Goal: Information Seeking & Learning: Learn about a topic

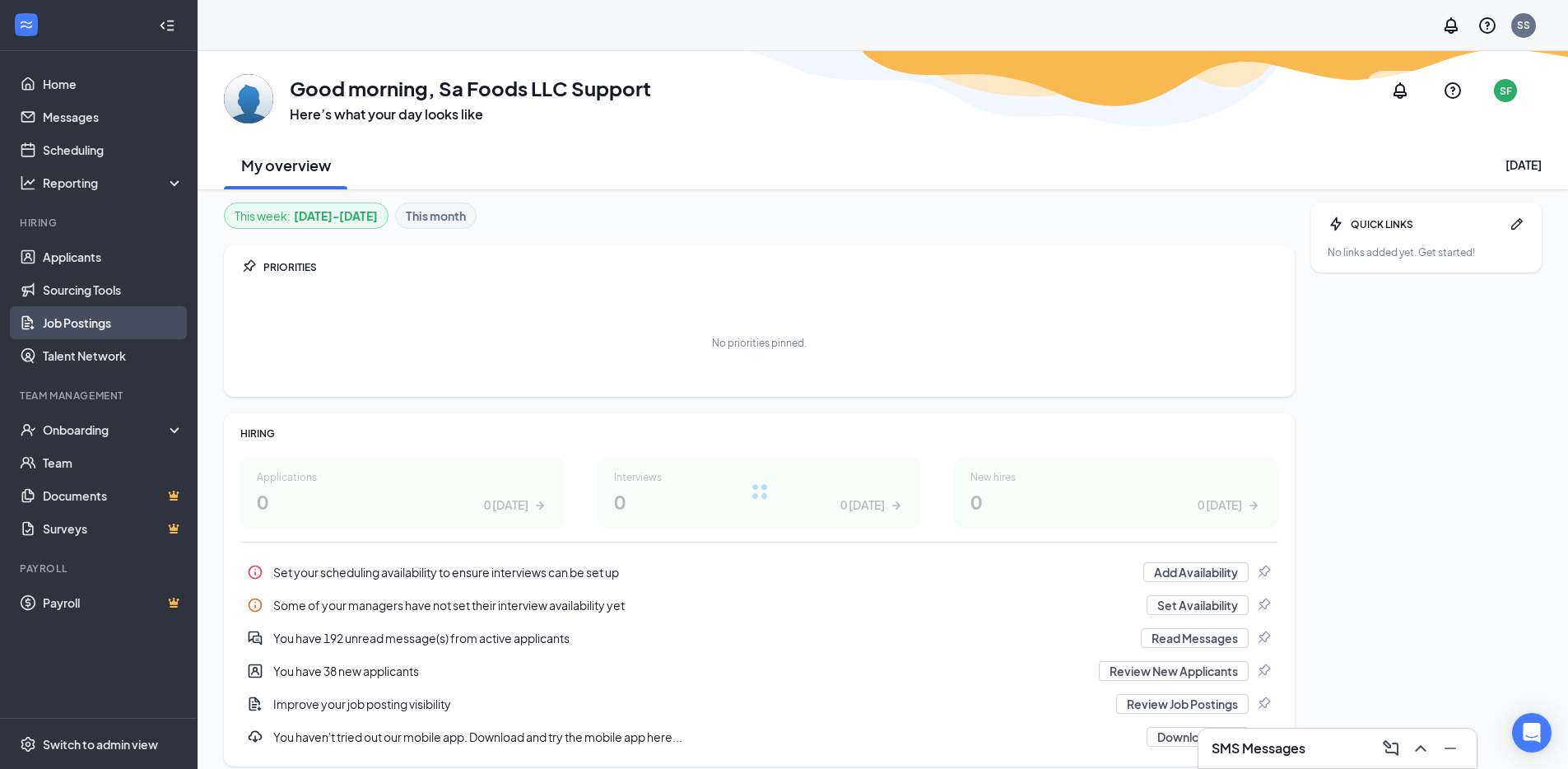
click at [108, 318] on link "Job Postings" at bounding box center [113, 323] width 141 height 33
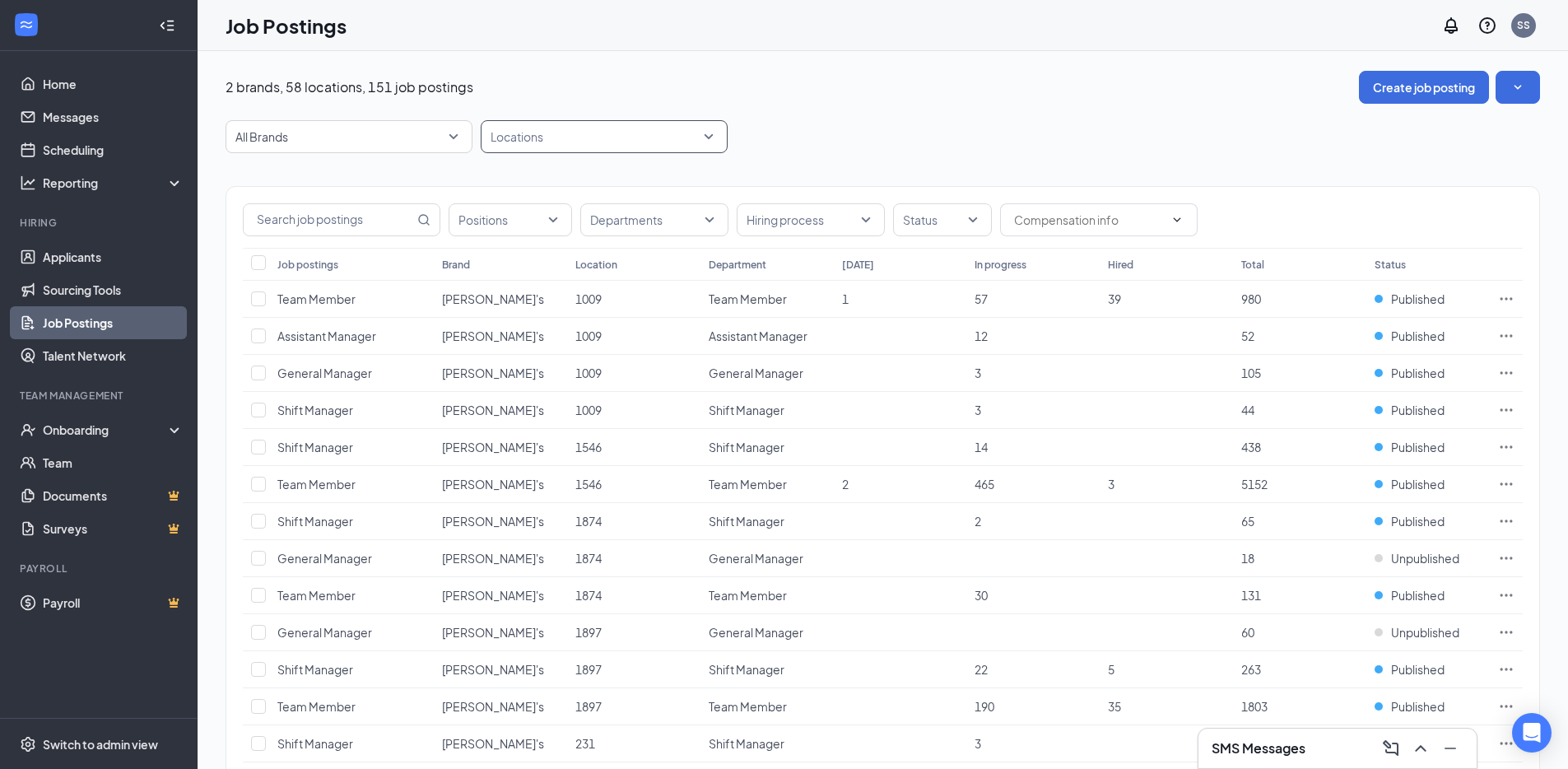
click at [563, 133] on div at bounding box center [596, 136] width 222 height 26
click at [117, 95] on link "Home" at bounding box center [113, 84] width 141 height 33
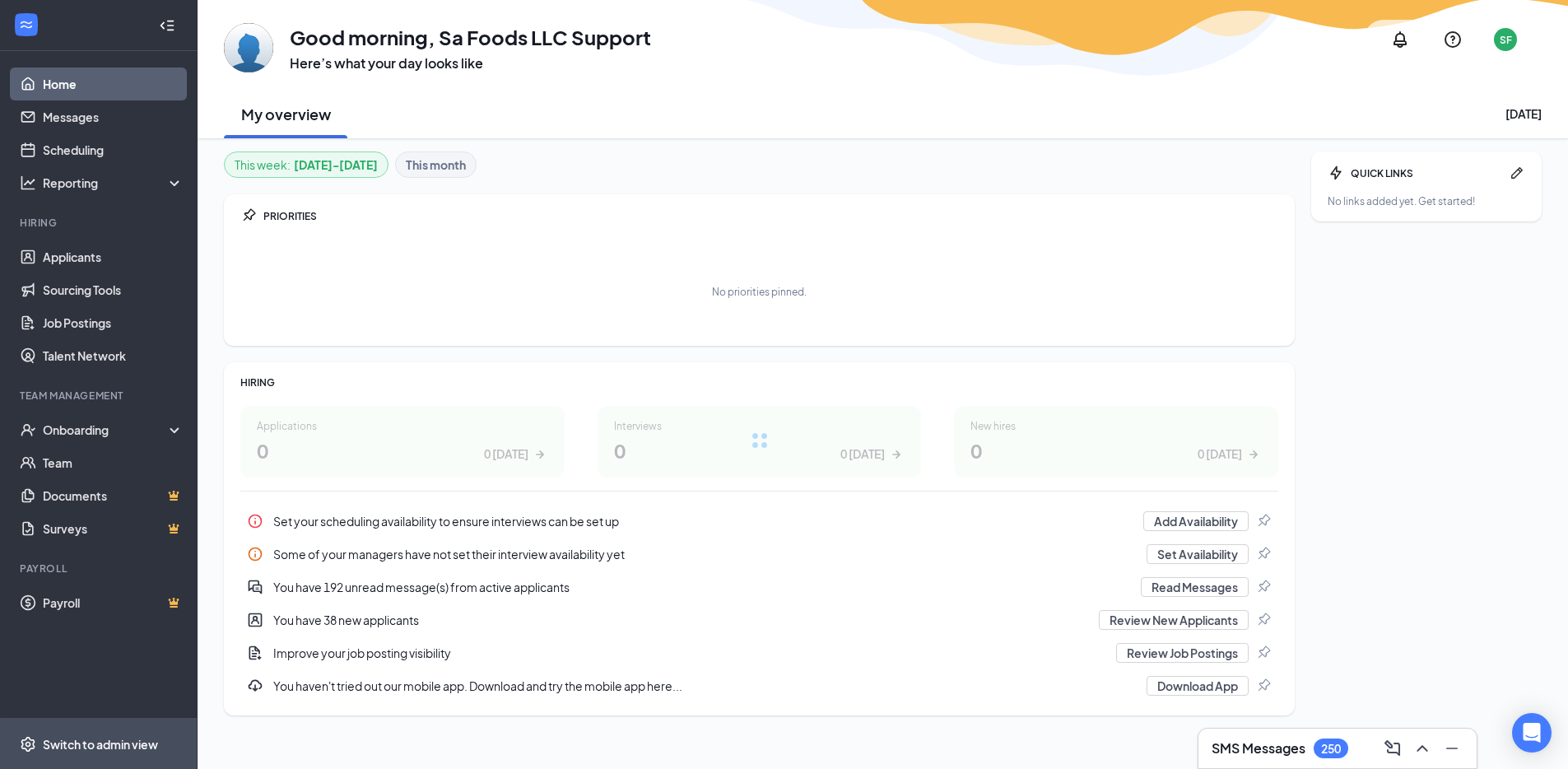
click at [148, 734] on span "Switch to admin view" at bounding box center [113, 745] width 141 height 51
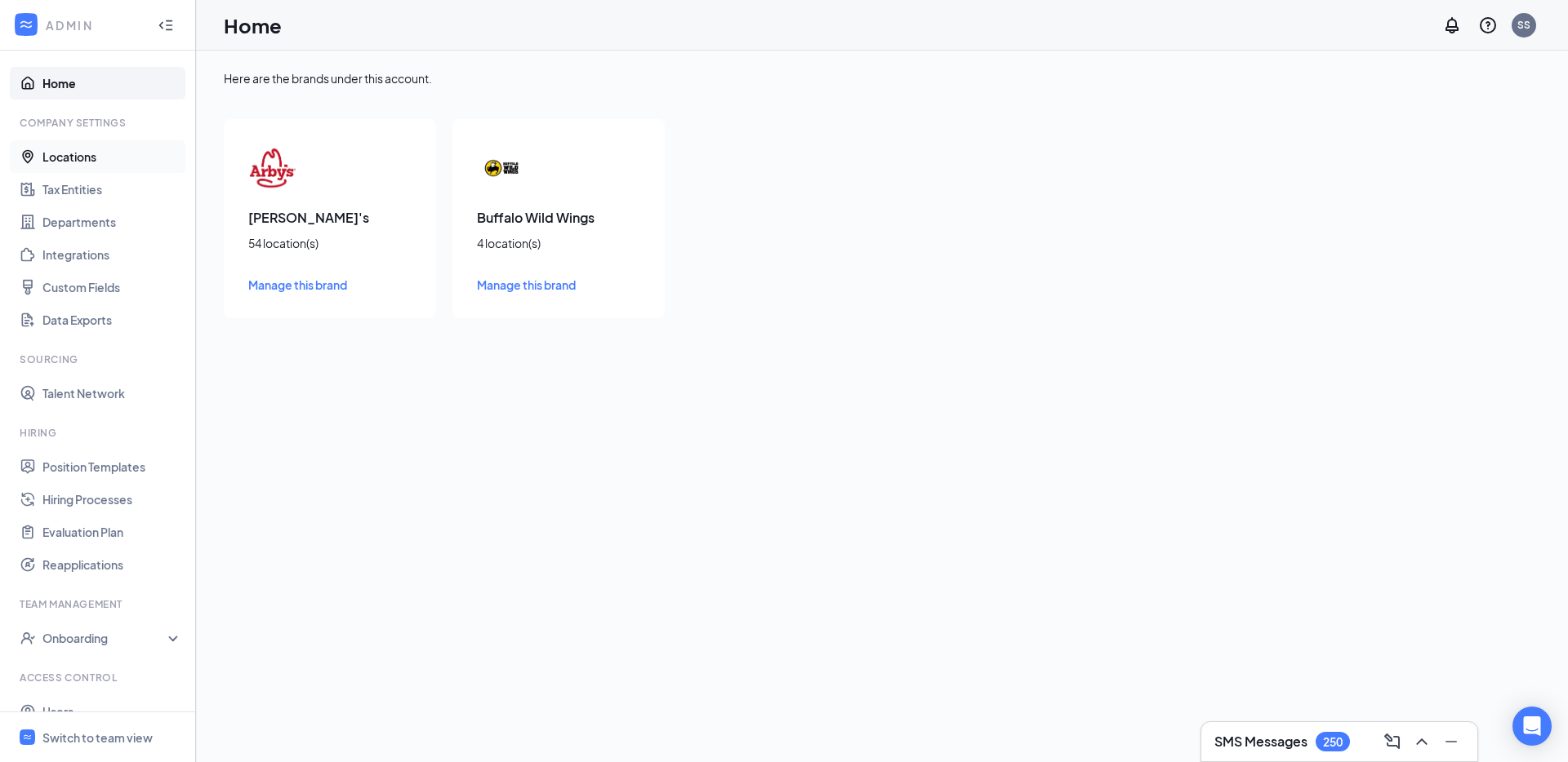
click at [69, 150] on link "Locations" at bounding box center [112, 157] width 140 height 32
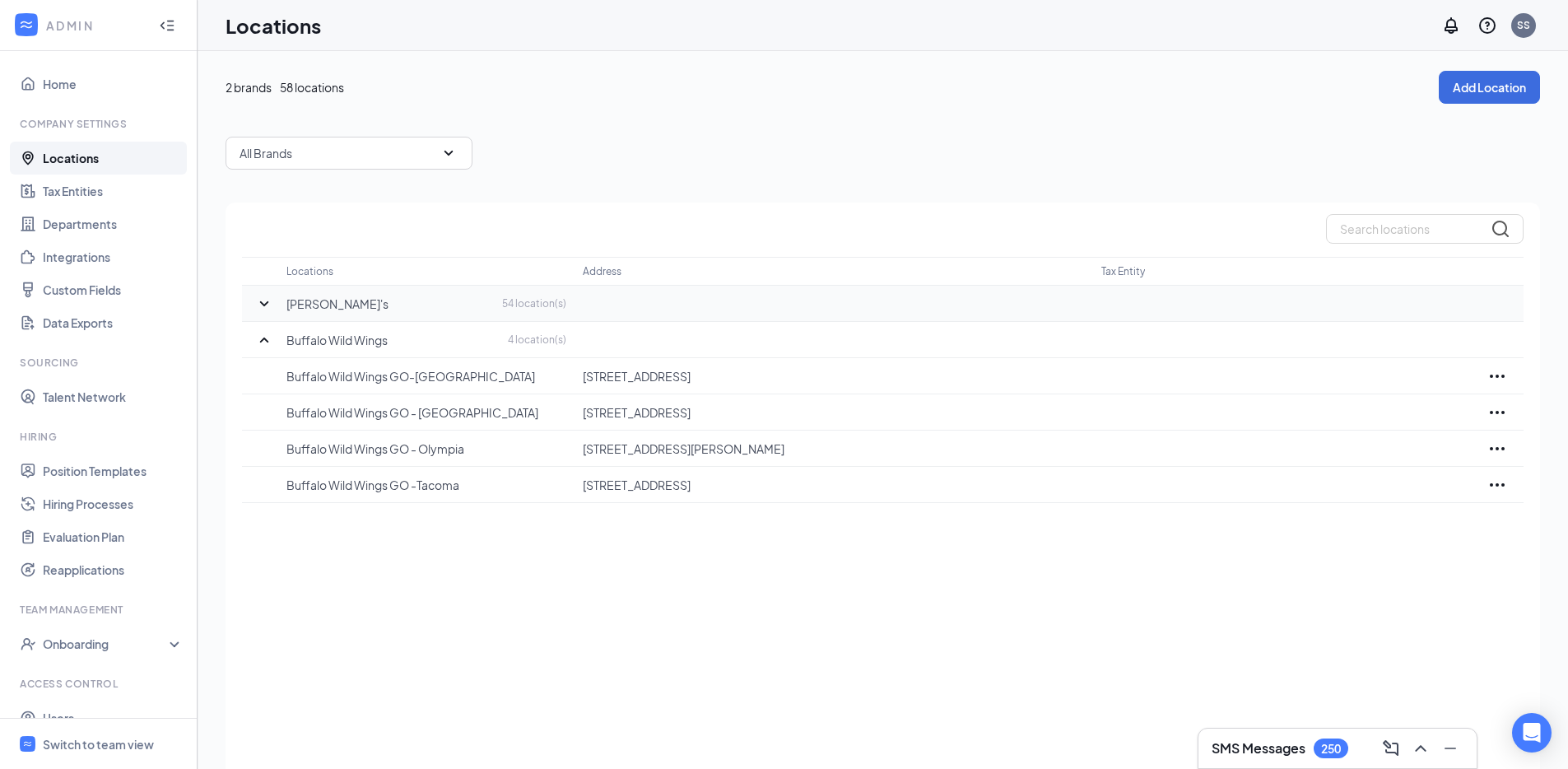
click at [266, 304] on icon "SmallChevronDown" at bounding box center [265, 304] width 20 height 20
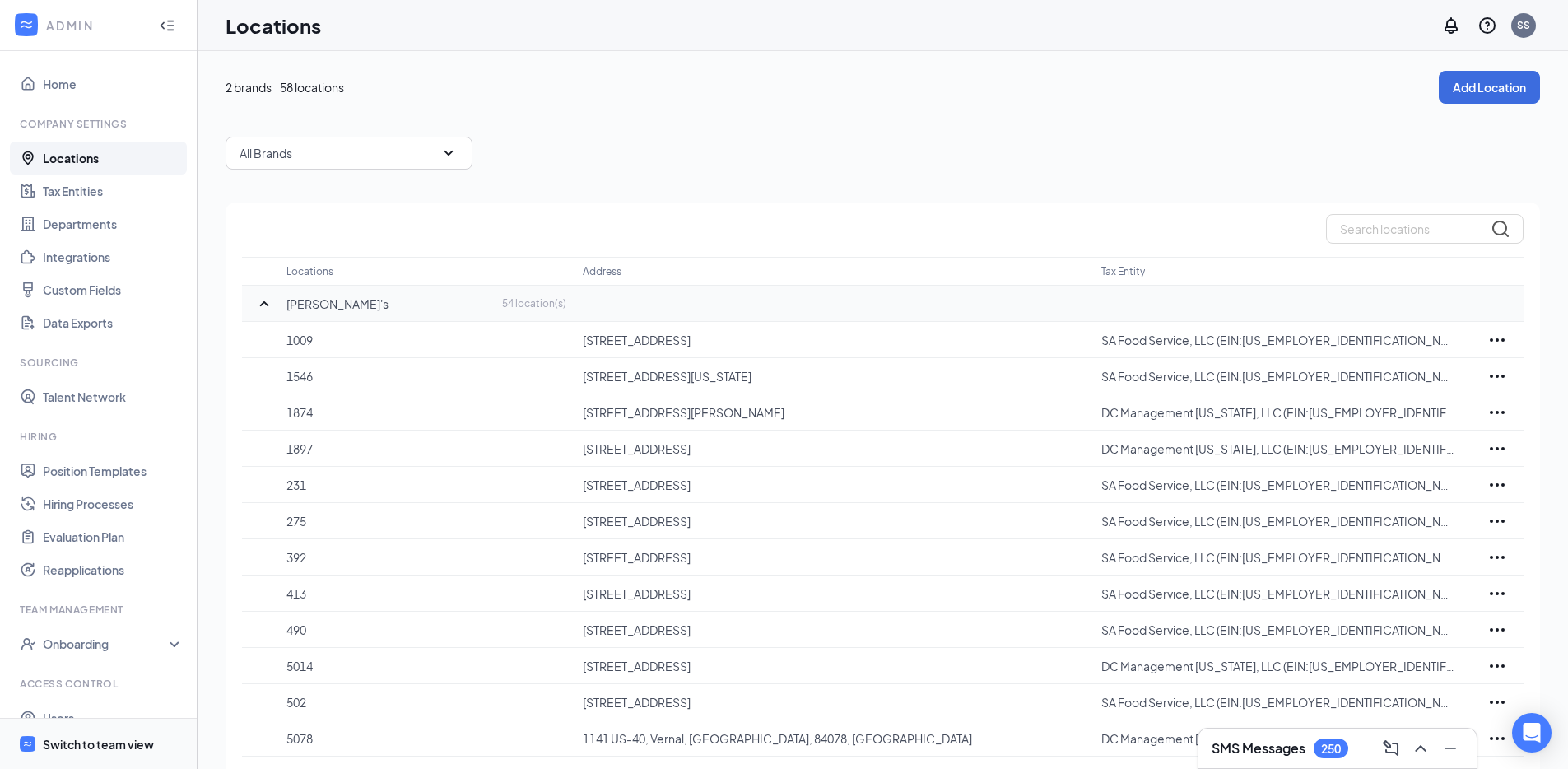
click at [90, 753] on span "Switch to team view" at bounding box center [113, 745] width 141 height 51
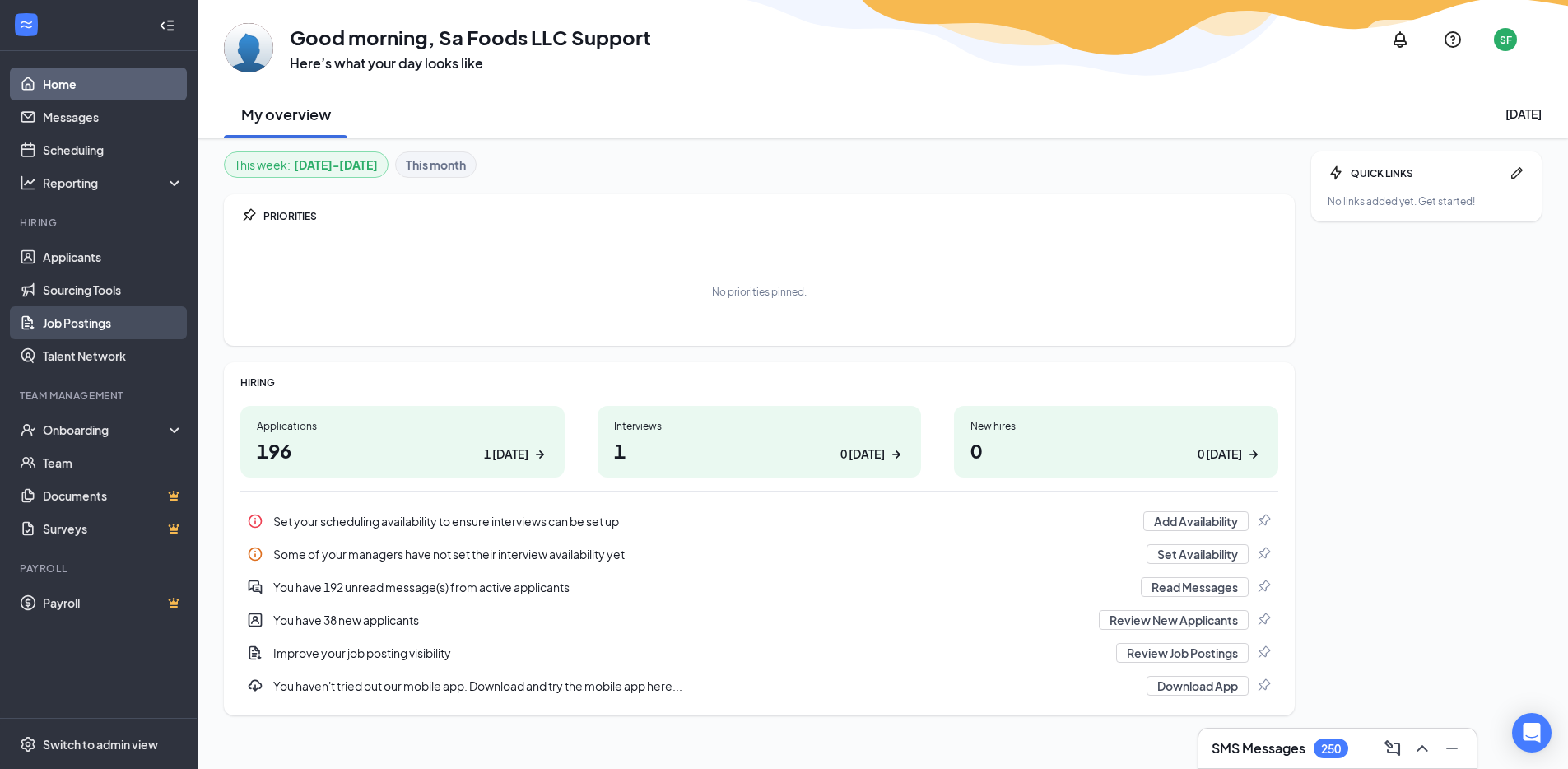
click at [79, 331] on link "Job Postings" at bounding box center [113, 323] width 141 height 33
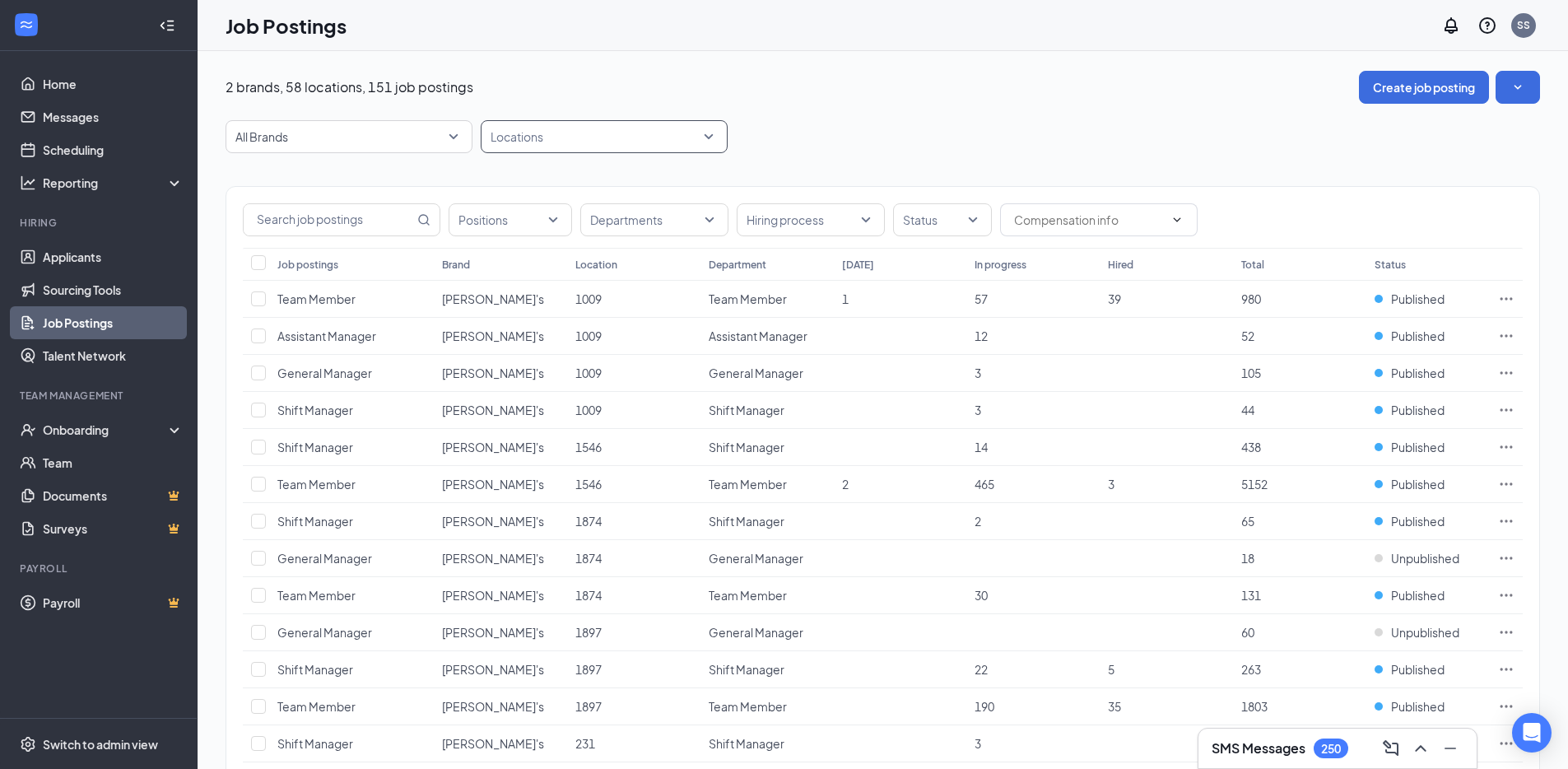
click at [624, 144] on div at bounding box center [596, 136] width 222 height 26
click at [576, 222] on div "1009" at bounding box center [604, 220] width 220 height 18
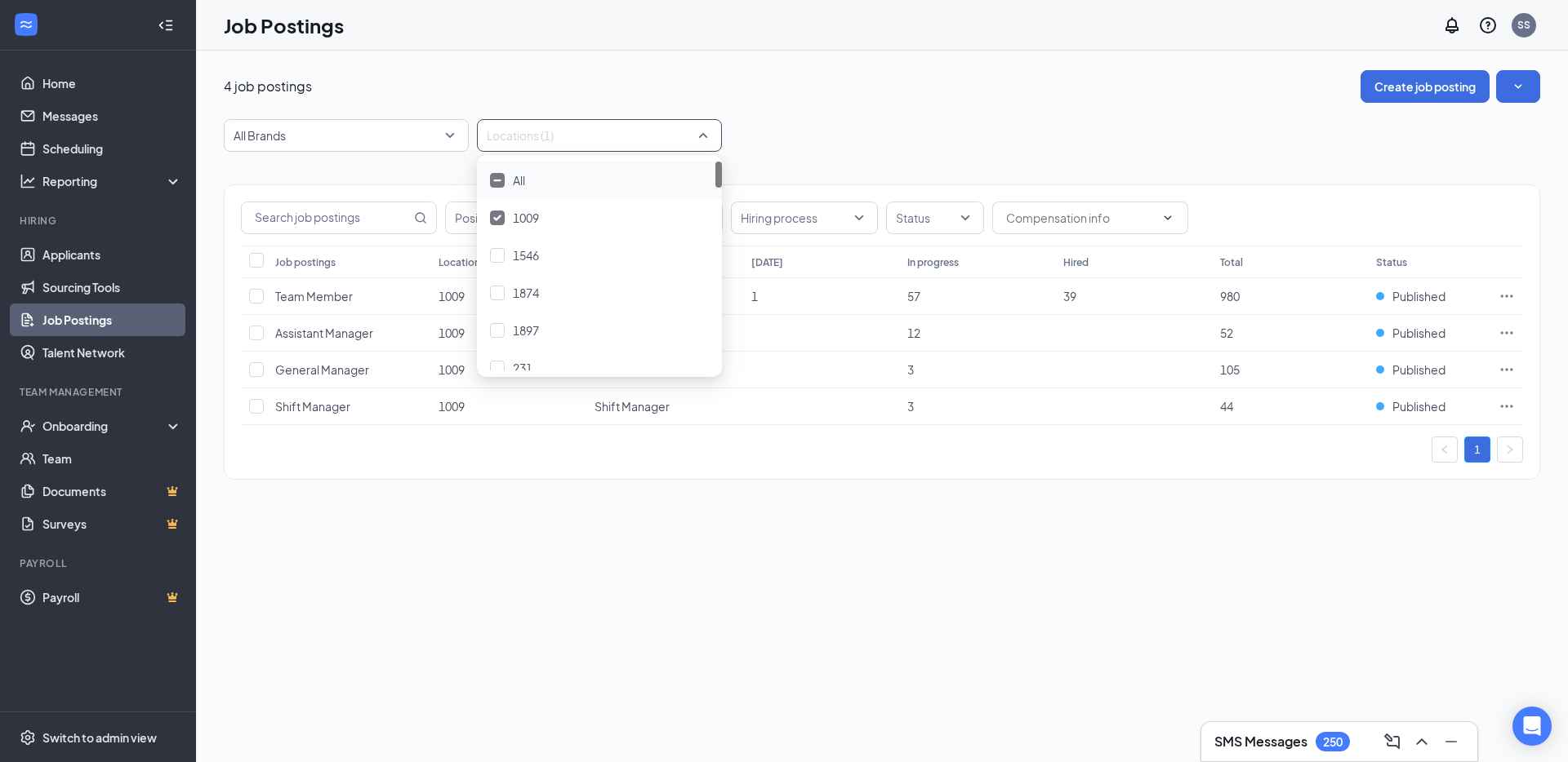
click at [836, 141] on div "All Brands Locations (1)" at bounding box center [882, 135] width 1316 height 32
click at [357, 334] on span "Assistant Manager" at bounding box center [323, 333] width 98 height 14
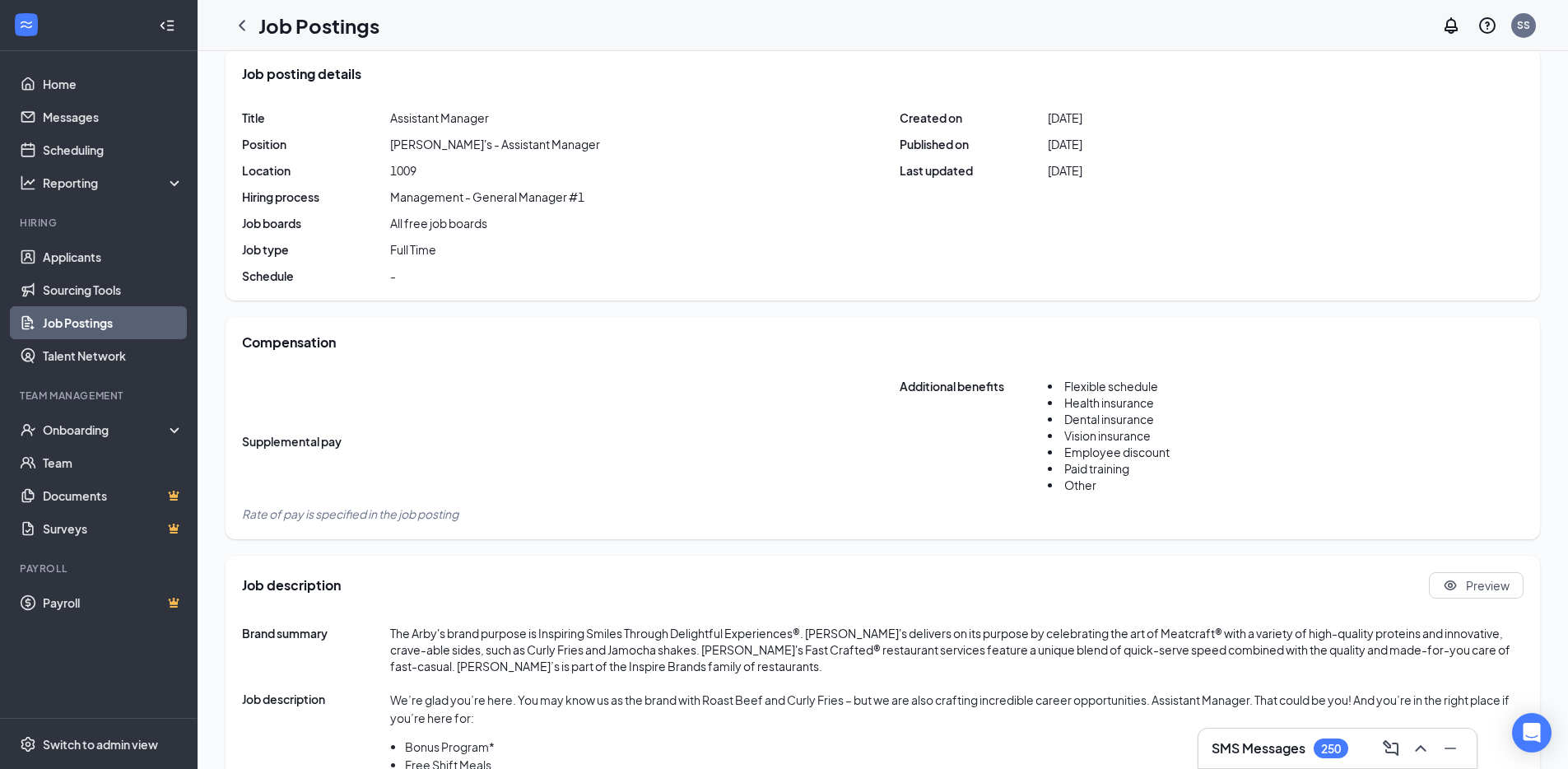
scroll to position [656, 0]
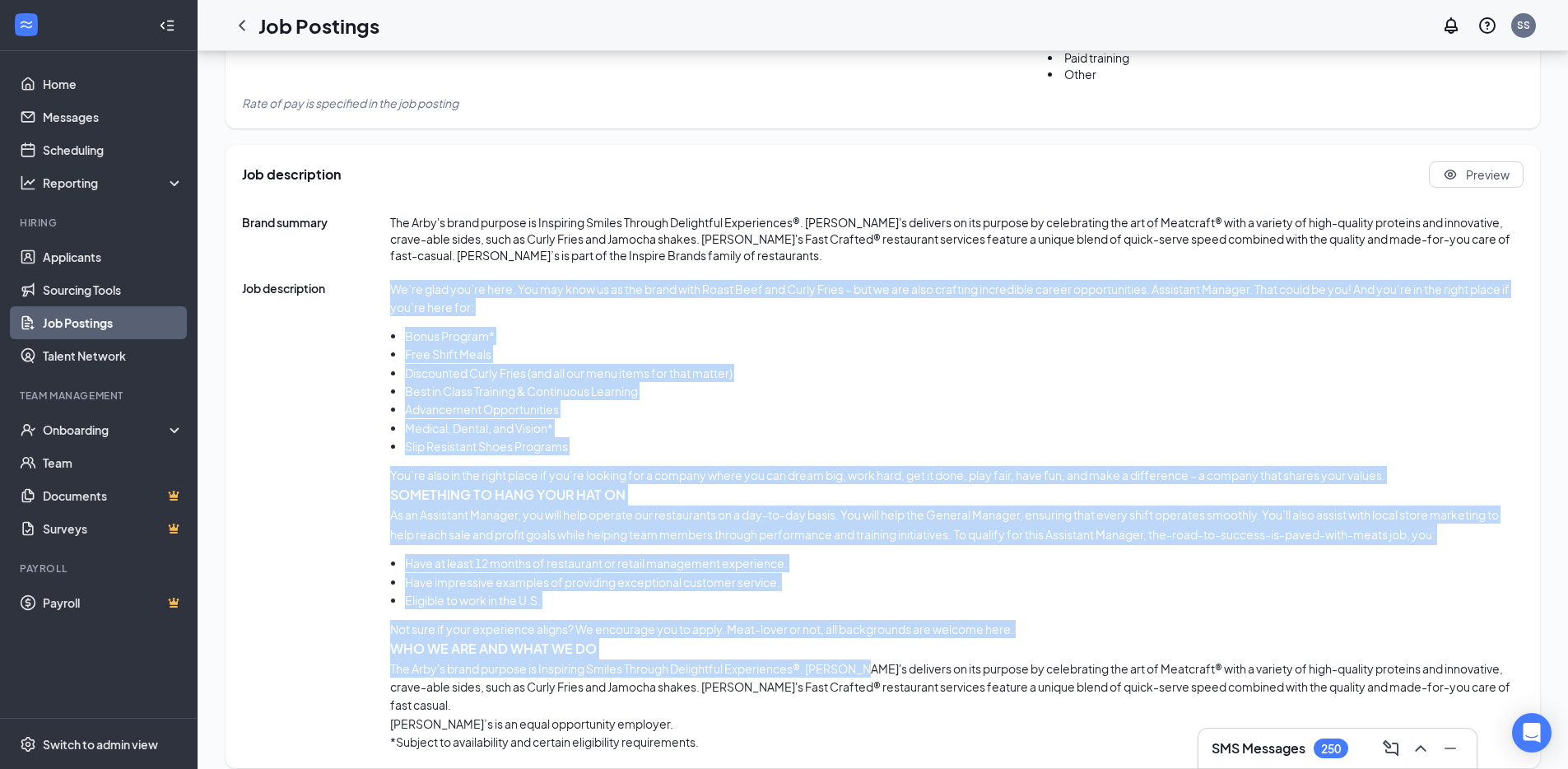
drag, startPoint x: 395, startPoint y: 288, endPoint x: 861, endPoint y: 666, distance: 600.0
click at [860, 674] on div "We’re glad you’re here. You may know us as the brand with Roast Beef and Curly …" at bounding box center [957, 516] width 1134 height 472
click at [611, 456] on div "We’re glad you’re here. You may know us as the brand with Roast Beef and Curly …" at bounding box center [957, 516] width 1134 height 472
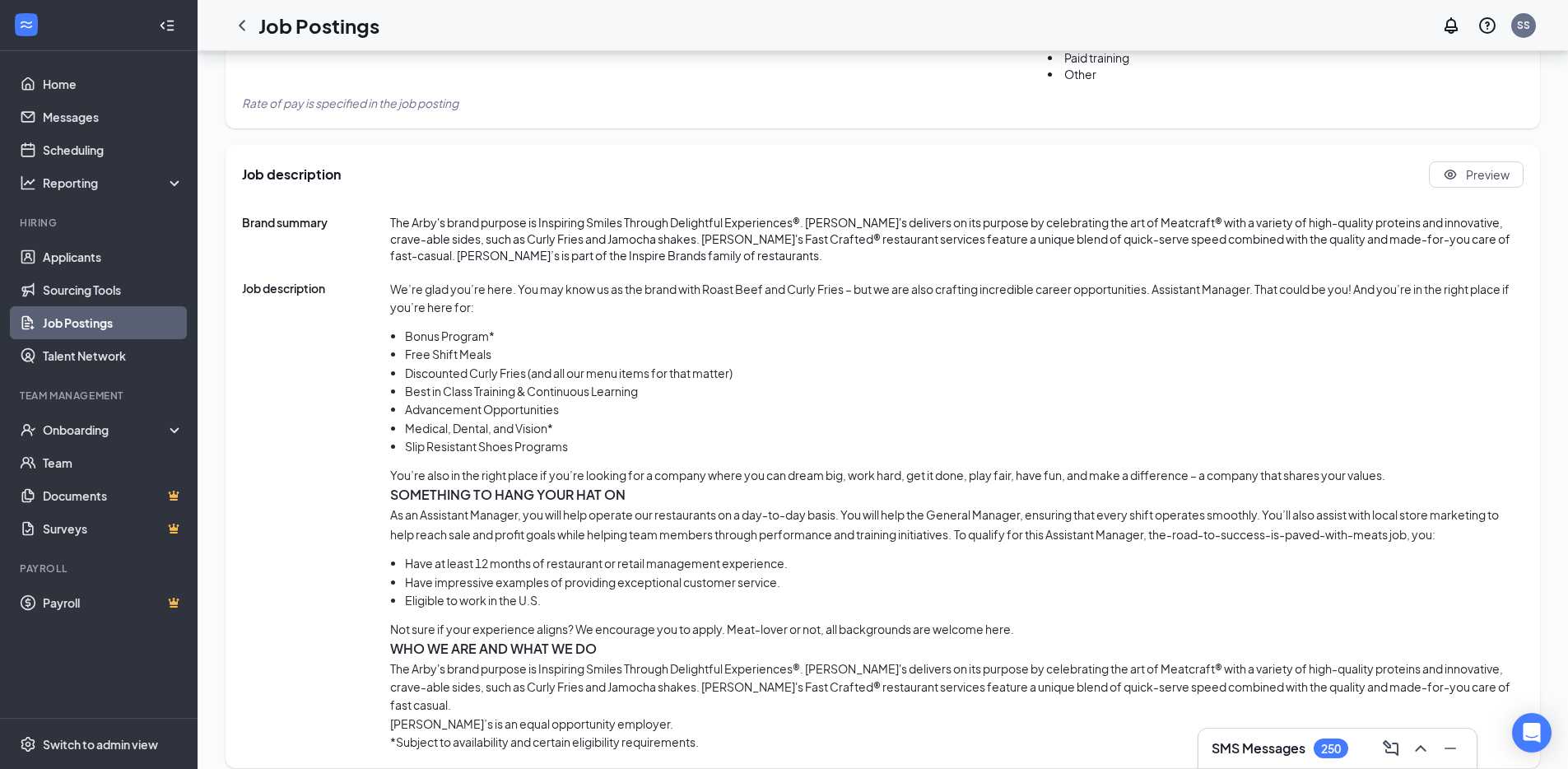
click at [395, 289] on p "We’re glad you’re here. You may know us as the brand with Roast Beef and Curly …" at bounding box center [957, 298] width 1134 height 37
drag, startPoint x: 390, startPoint y: 288, endPoint x: 396, endPoint y: 295, distance: 9.2
click at [396, 295] on p "We’re glad you’re here. You may know us as the brand with Roast Beef and Curly …" at bounding box center [957, 298] width 1134 height 37
click at [495, 555] on li "Have at least 12 months of restaurant or retail management experience." at bounding box center [964, 563] width 1119 height 18
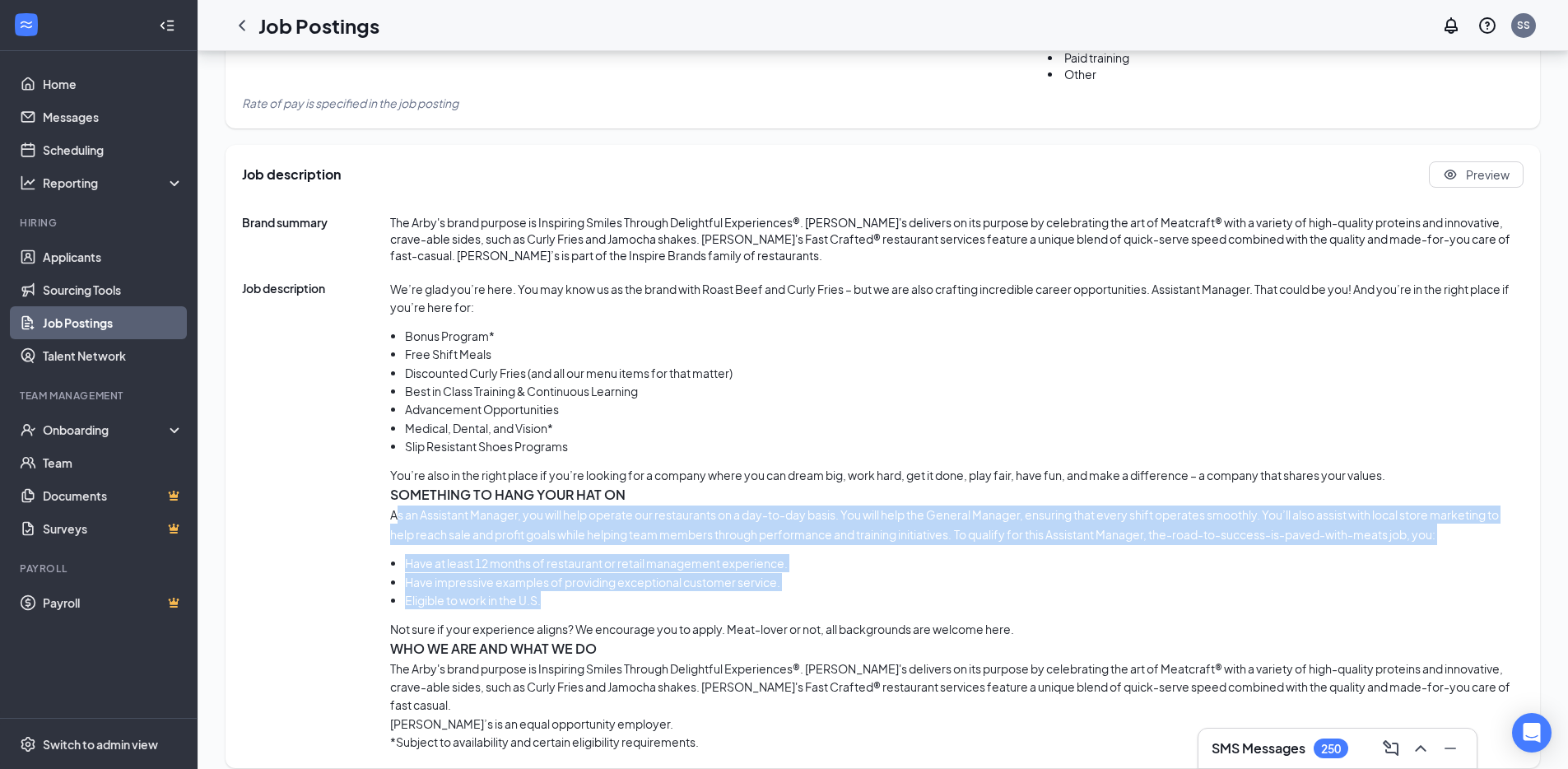
drag, startPoint x: 396, startPoint y: 517, endPoint x: 733, endPoint y: 599, distance: 346.8
click at [733, 599] on div "We’re glad you’re here. You may know us as the brand with Roast Beef and Curly …" at bounding box center [957, 516] width 1134 height 472
drag, startPoint x: 659, startPoint y: 598, endPoint x: 606, endPoint y: 605, distance: 53.5
click at [659, 597] on li "Eligible to work in the U.S." at bounding box center [964, 600] width 1119 height 18
drag, startPoint x: 604, startPoint y: 609, endPoint x: 393, endPoint y: 518, distance: 229.8
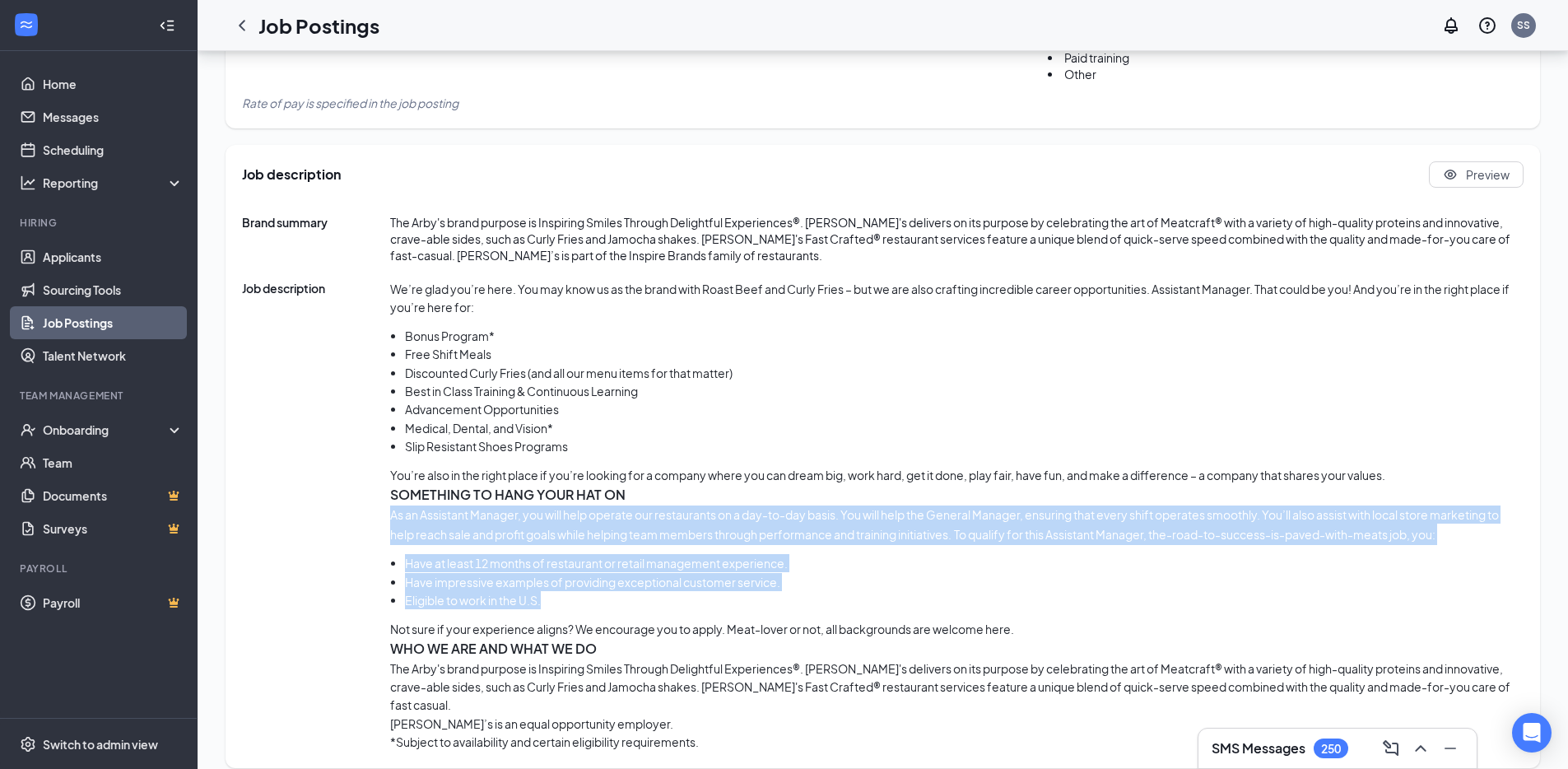
click at [393, 518] on div "We’re glad you’re here. You may know us as the brand with Roast Beef and Curly …" at bounding box center [957, 516] width 1134 height 472
copy div "As an Assistant Manager, you will help operate our restaurants on a day-to-day …"
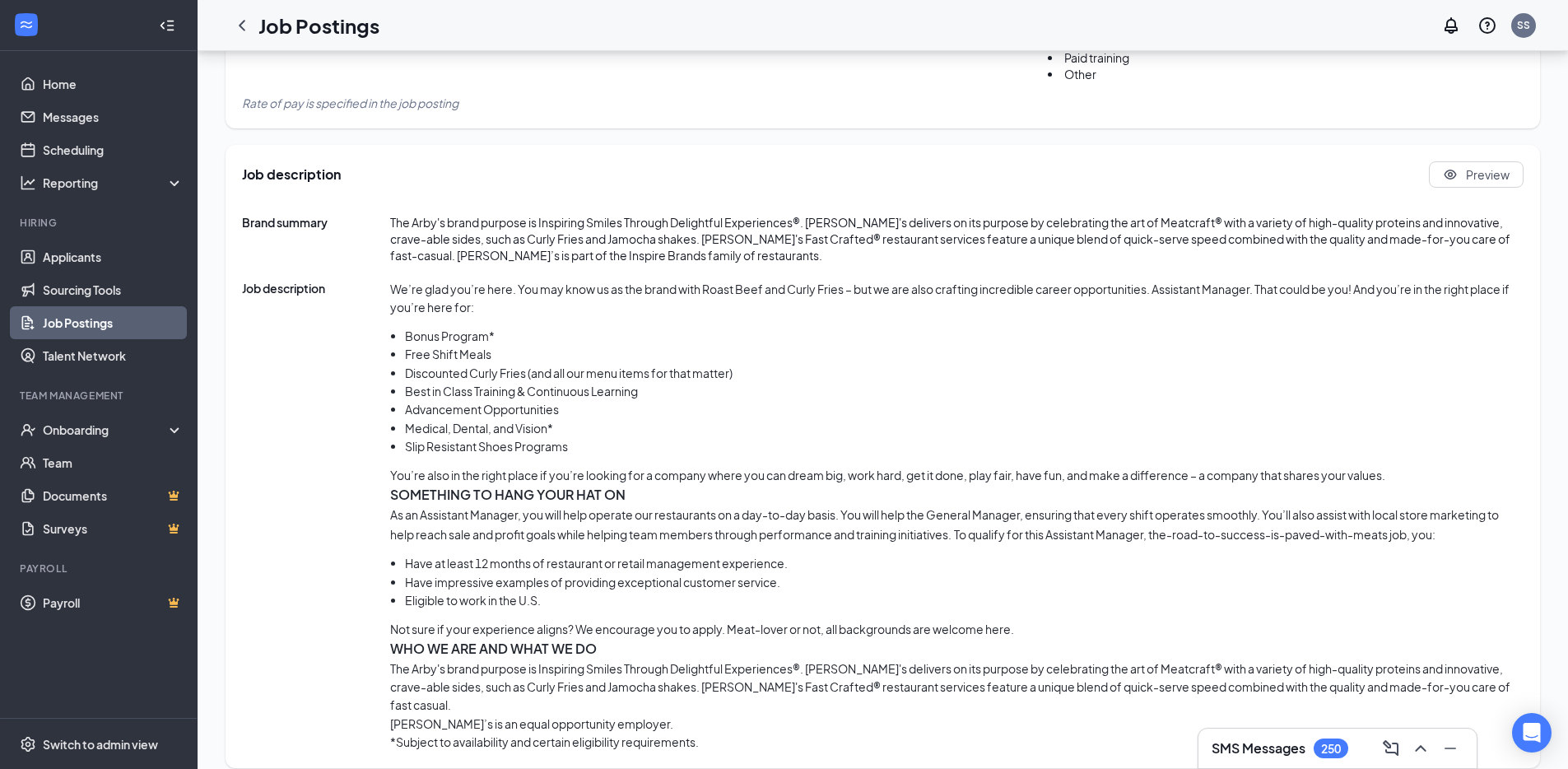
click at [993, 361] on li "Free Shift Meals" at bounding box center [964, 354] width 1119 height 18
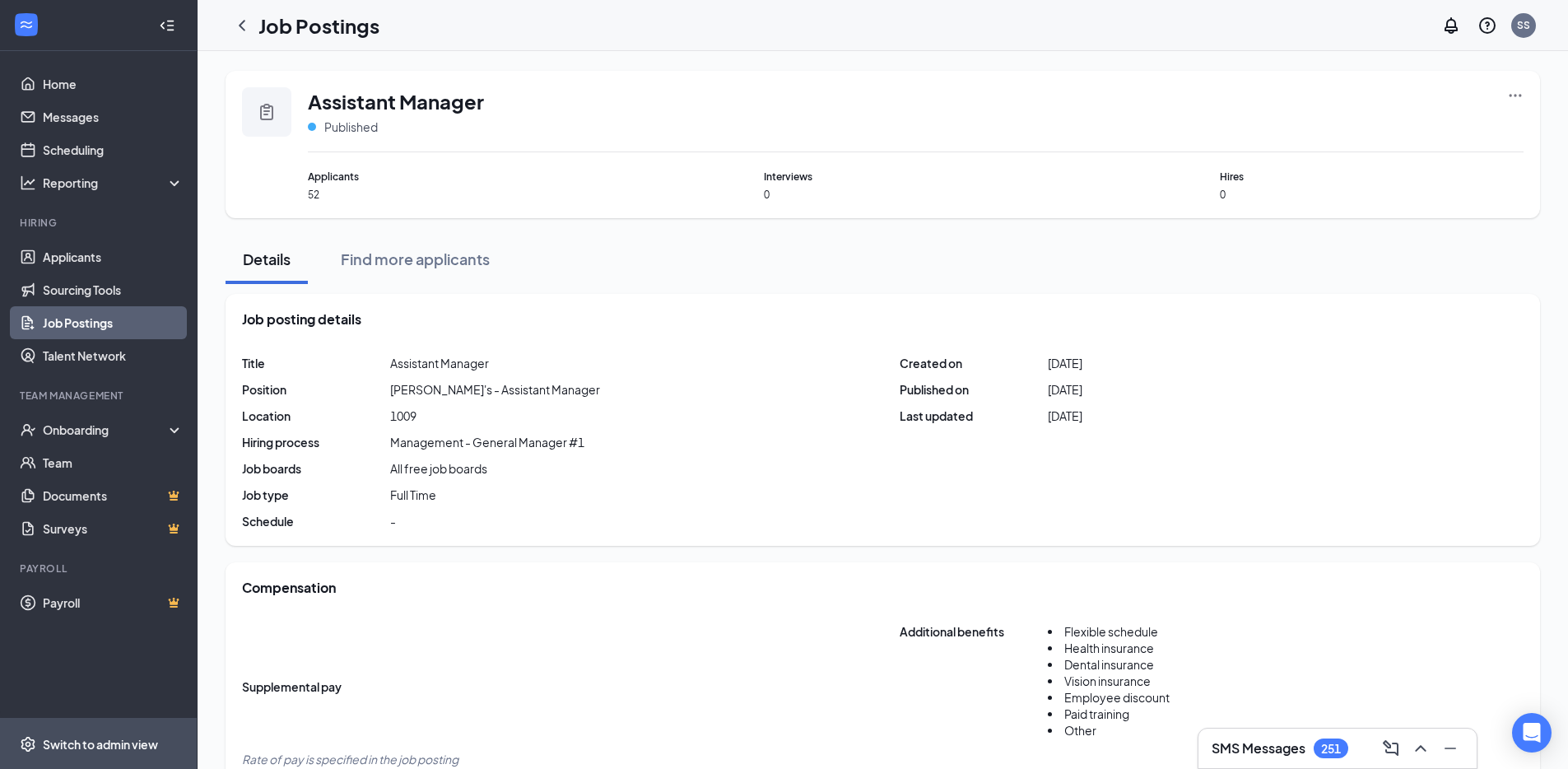
click at [114, 742] on div "Switch to admin view" at bounding box center [100, 745] width 116 height 16
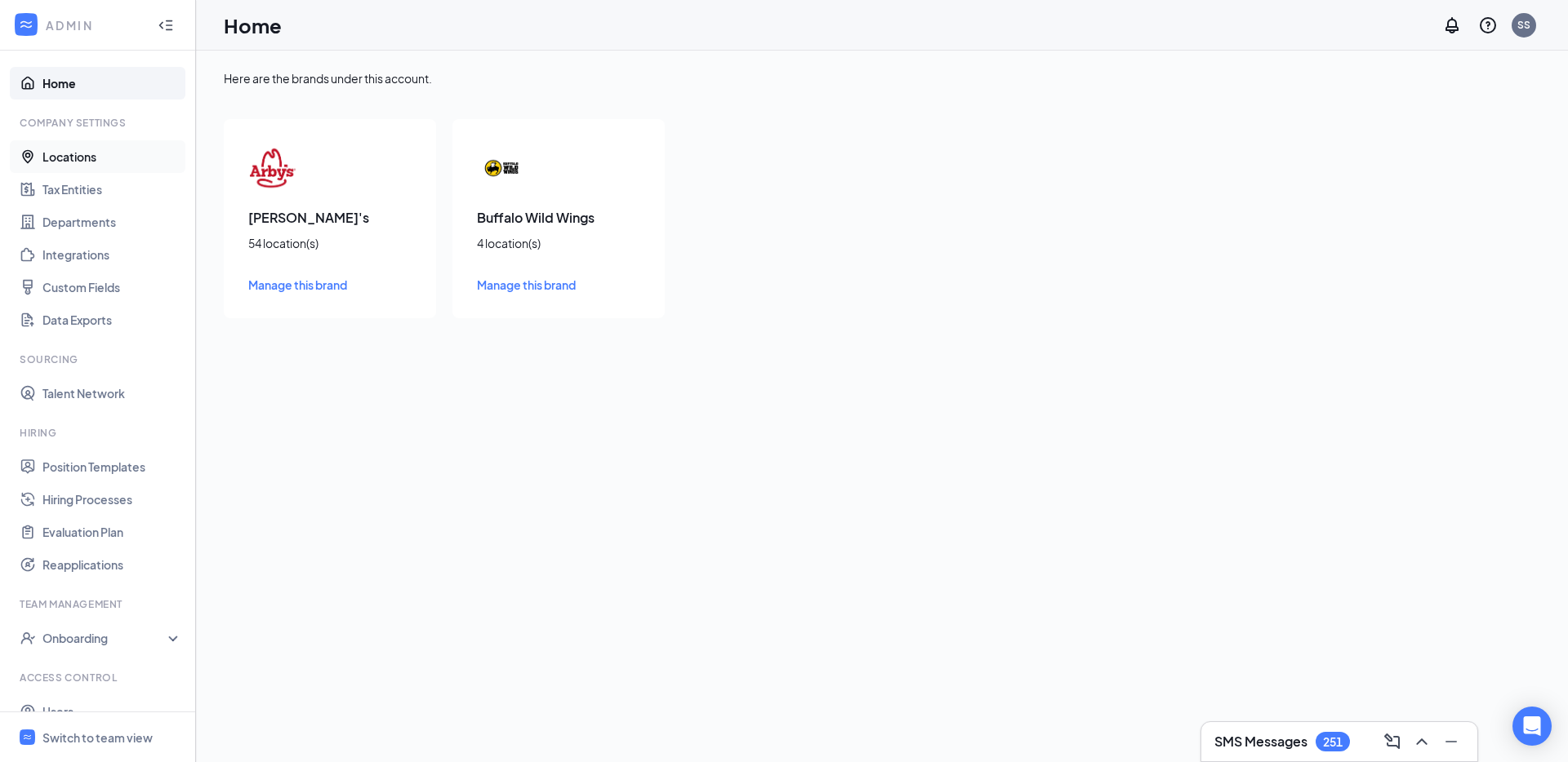
click at [105, 152] on link "Locations" at bounding box center [112, 157] width 140 height 32
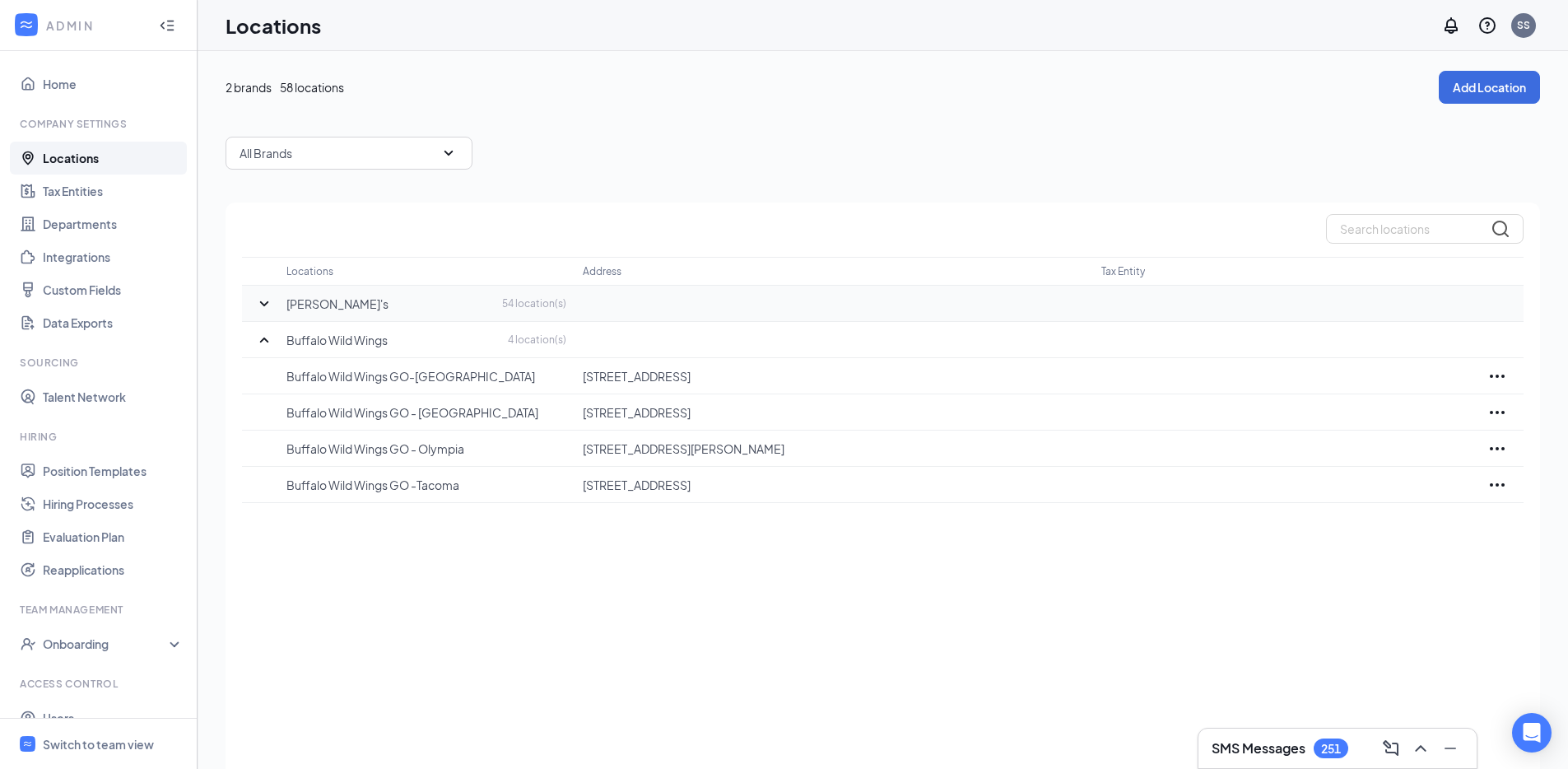
click at [267, 301] on icon "SmallChevronDown" at bounding box center [265, 304] width 20 height 20
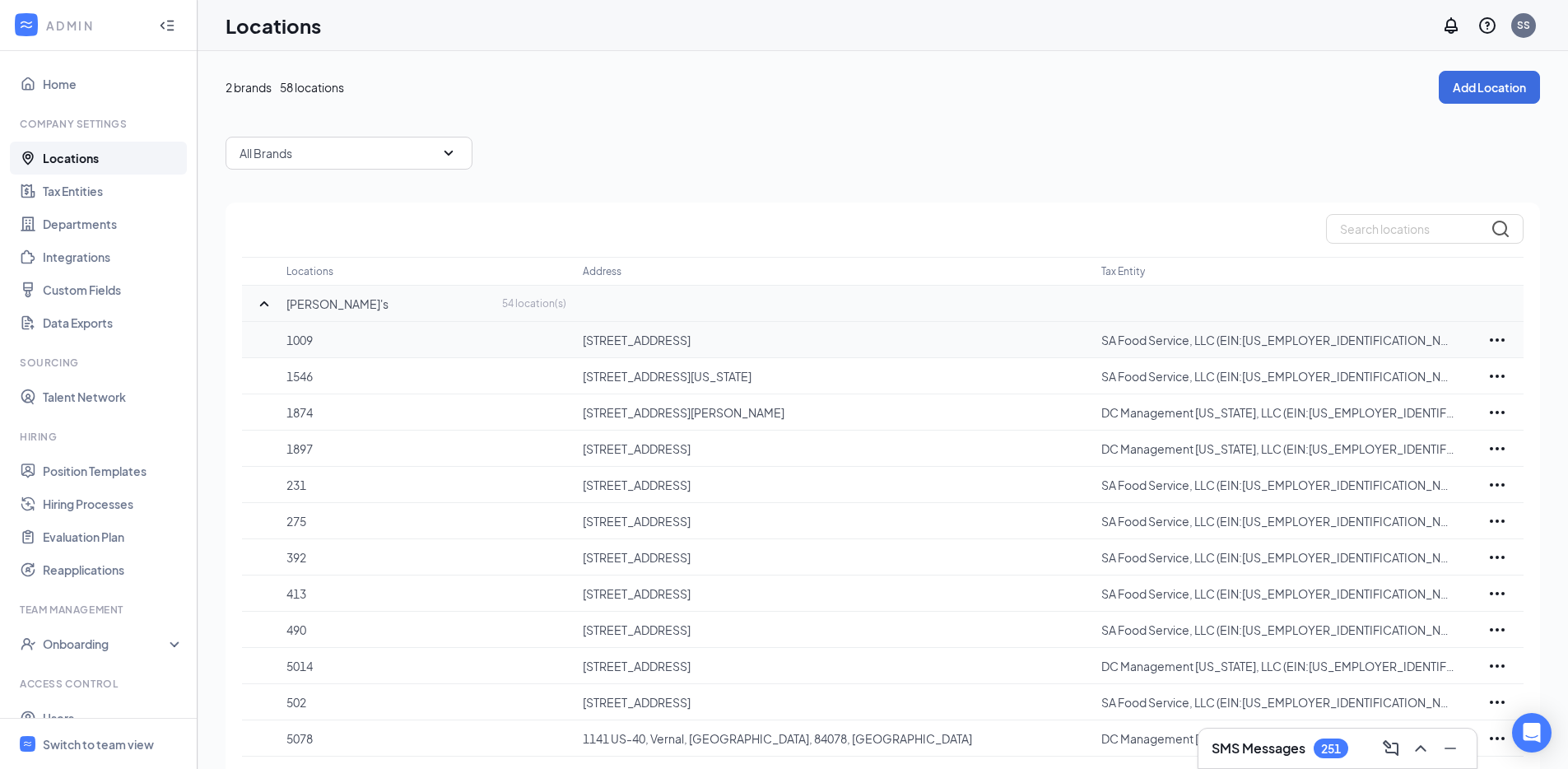
click at [831, 341] on p "7110 Clairemont Mesa Blvd, San Diego, CA 92111, USA" at bounding box center [834, 340] width 502 height 16
copy p "92111"
drag, startPoint x: 838, startPoint y: 370, endPoint x: 837, endPoint y: 351, distance: 19.0
click at [838, 368] on p "2915 W Florida Ave, Hemet, CA 92545, USA" at bounding box center [834, 376] width 502 height 16
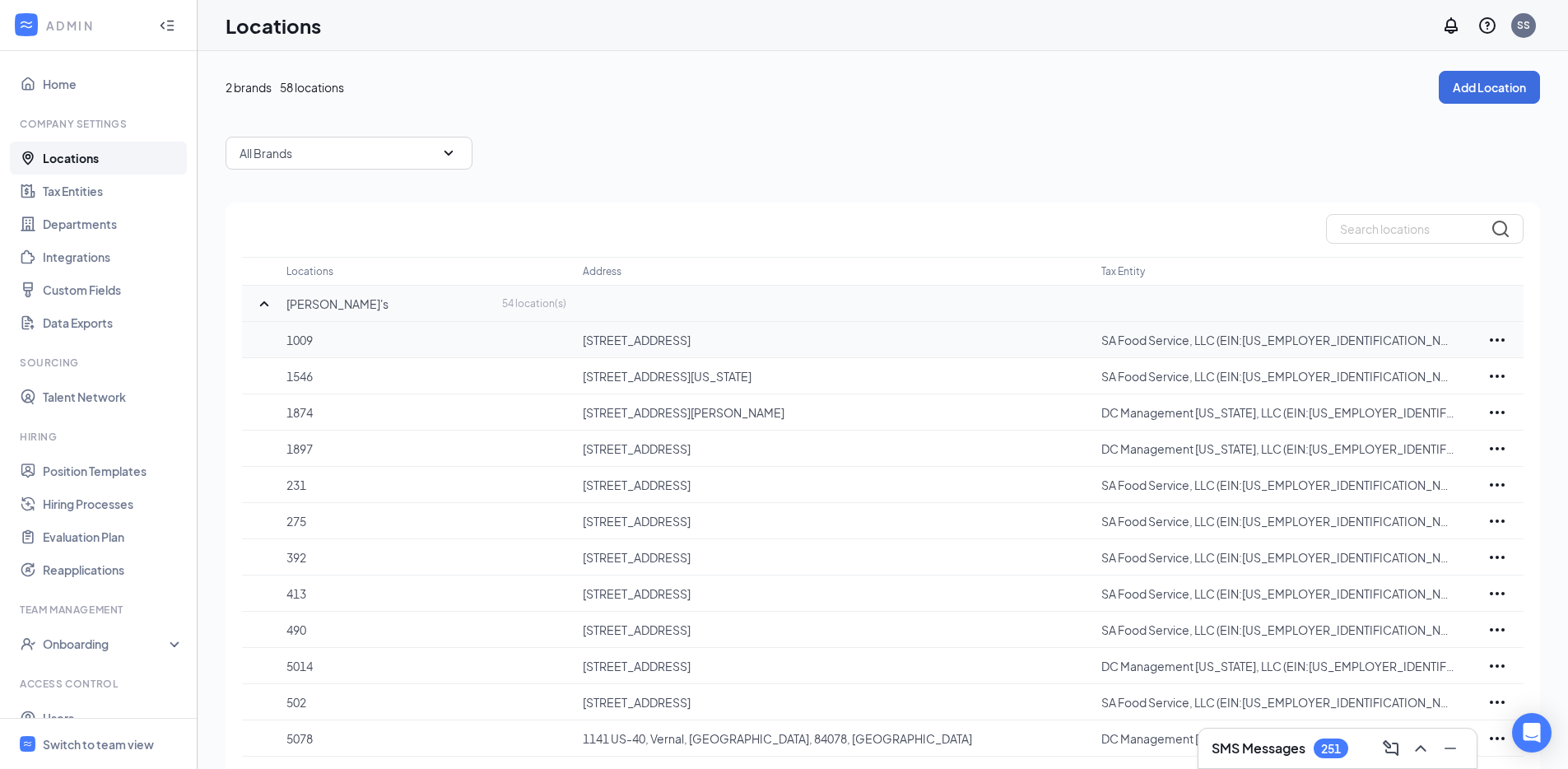
click at [835, 337] on p "7110 Clairemont Mesa Blvd, San Diego, CA 92111, USA" at bounding box center [834, 340] width 502 height 16
copy p "92111"
click at [142, 746] on div "Switch to team view" at bounding box center [98, 745] width 111 height 16
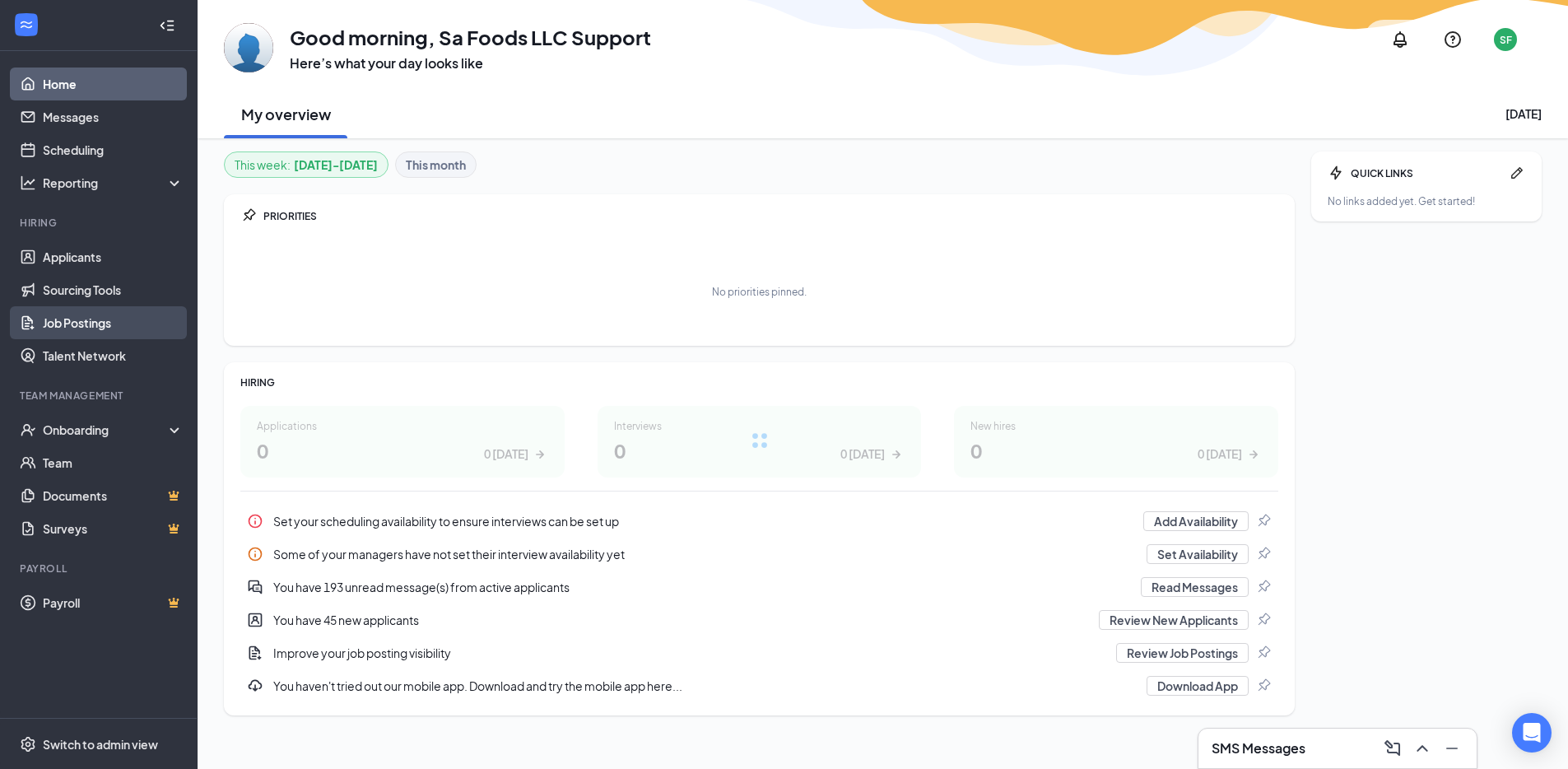
click at [127, 326] on link "Job Postings" at bounding box center [113, 323] width 141 height 33
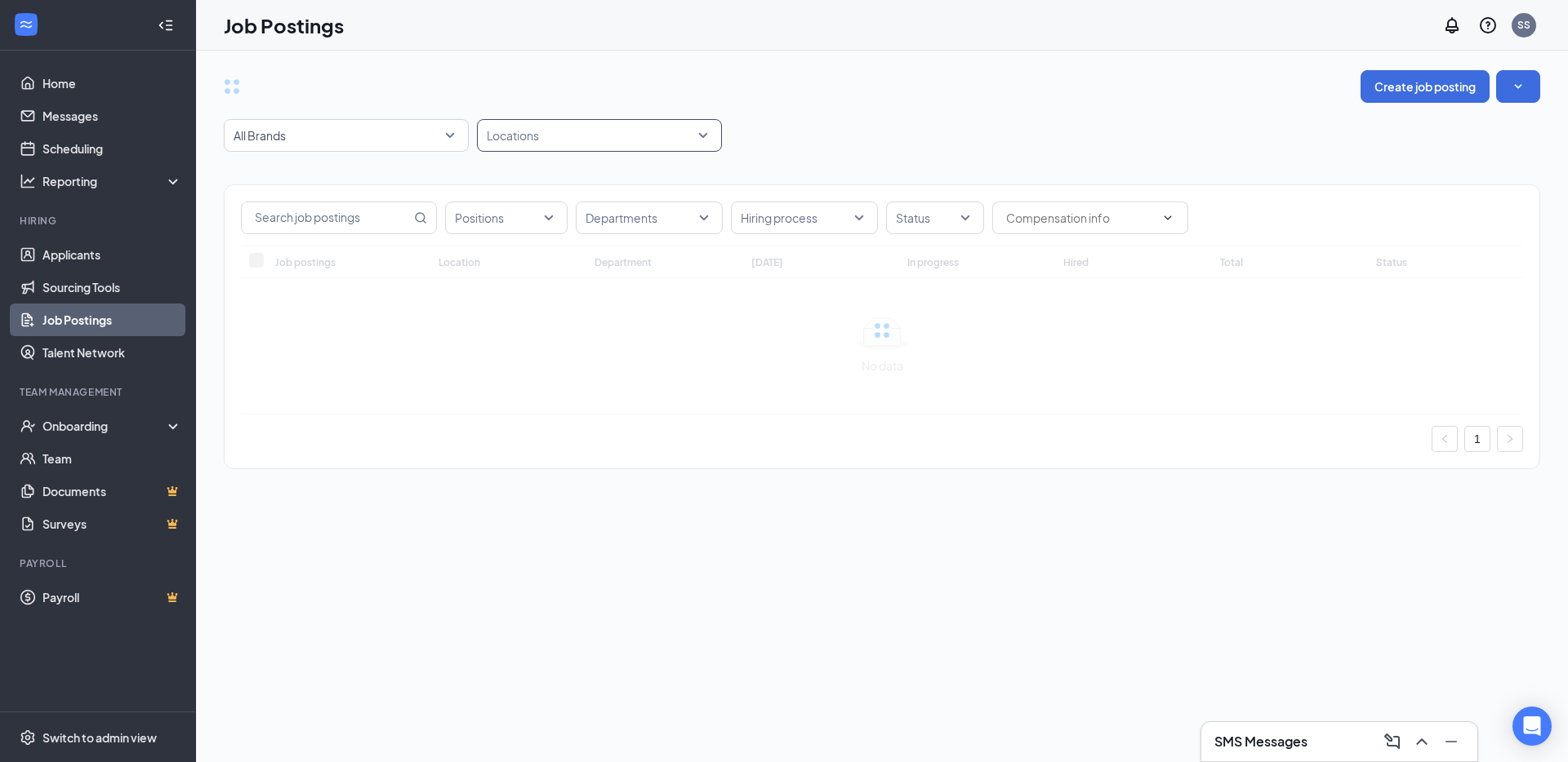
click at [535, 141] on div at bounding box center [591, 135] width 220 height 26
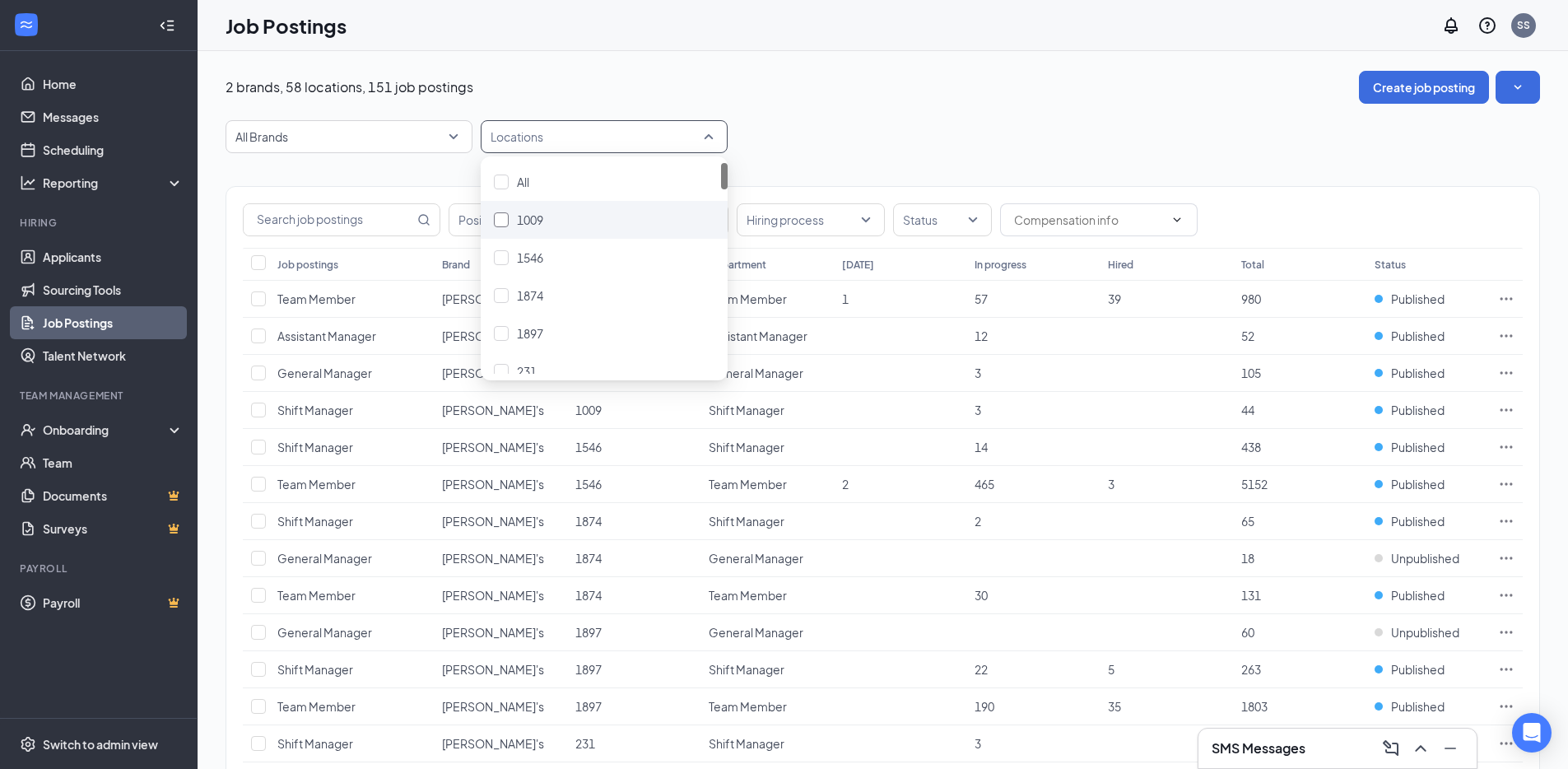
click at [560, 221] on div "1009" at bounding box center [604, 220] width 220 height 18
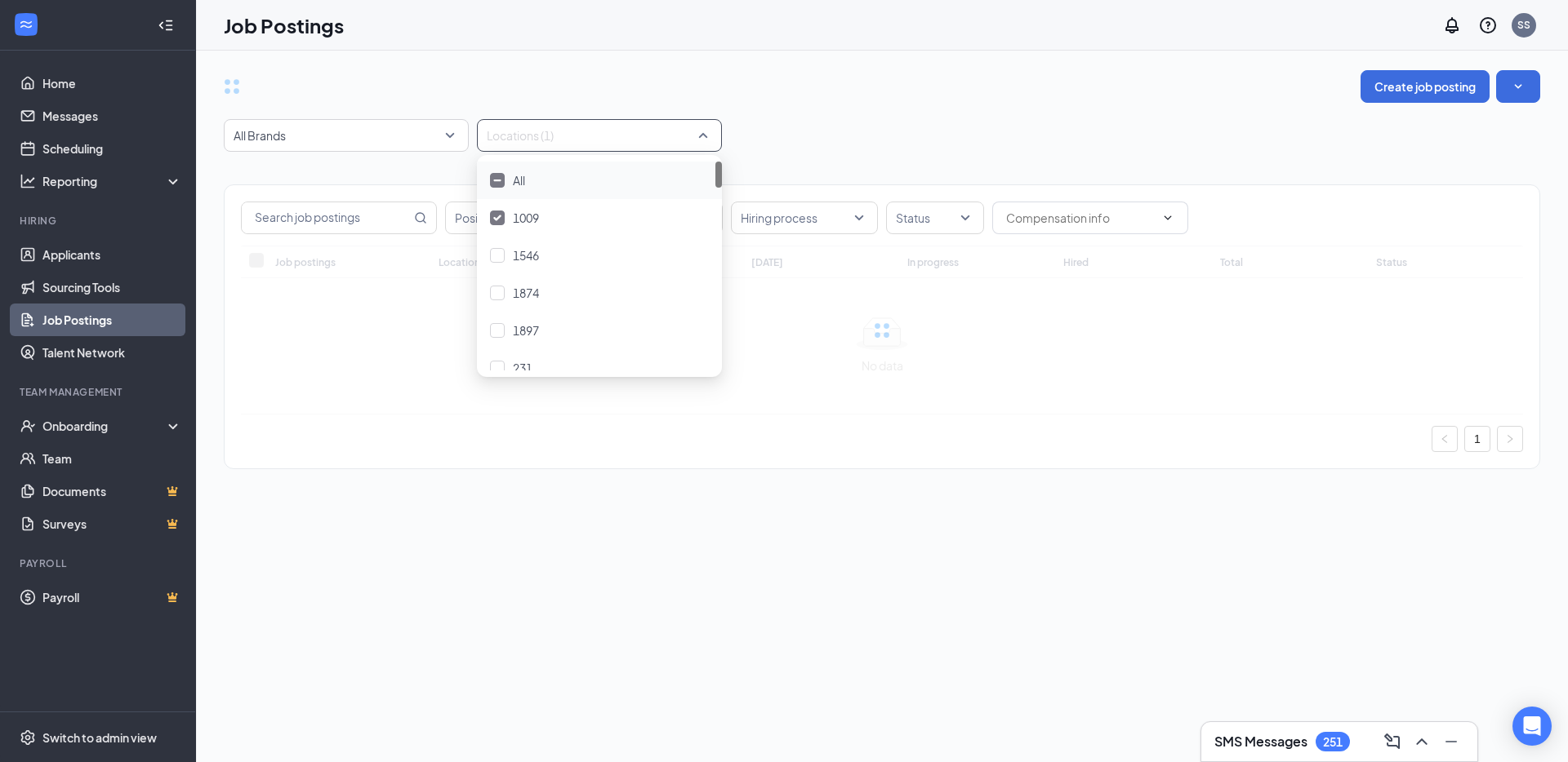
click at [745, 156] on div "Positions Departments Hiring process Status Job postings Location Department To…" at bounding box center [882, 319] width 1316 height 334
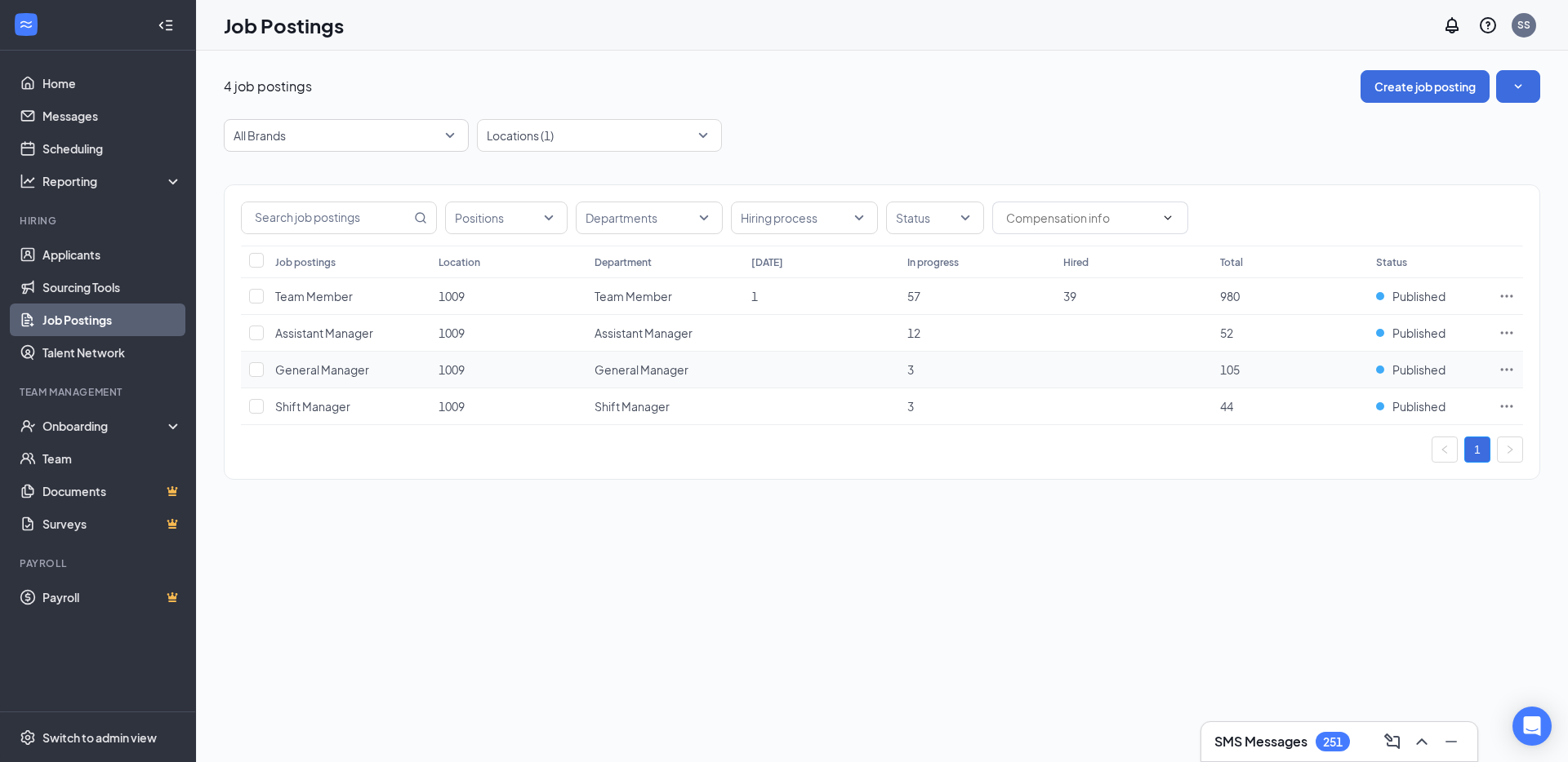
click at [327, 367] on span "General Manager" at bounding box center [322, 370] width 94 height 14
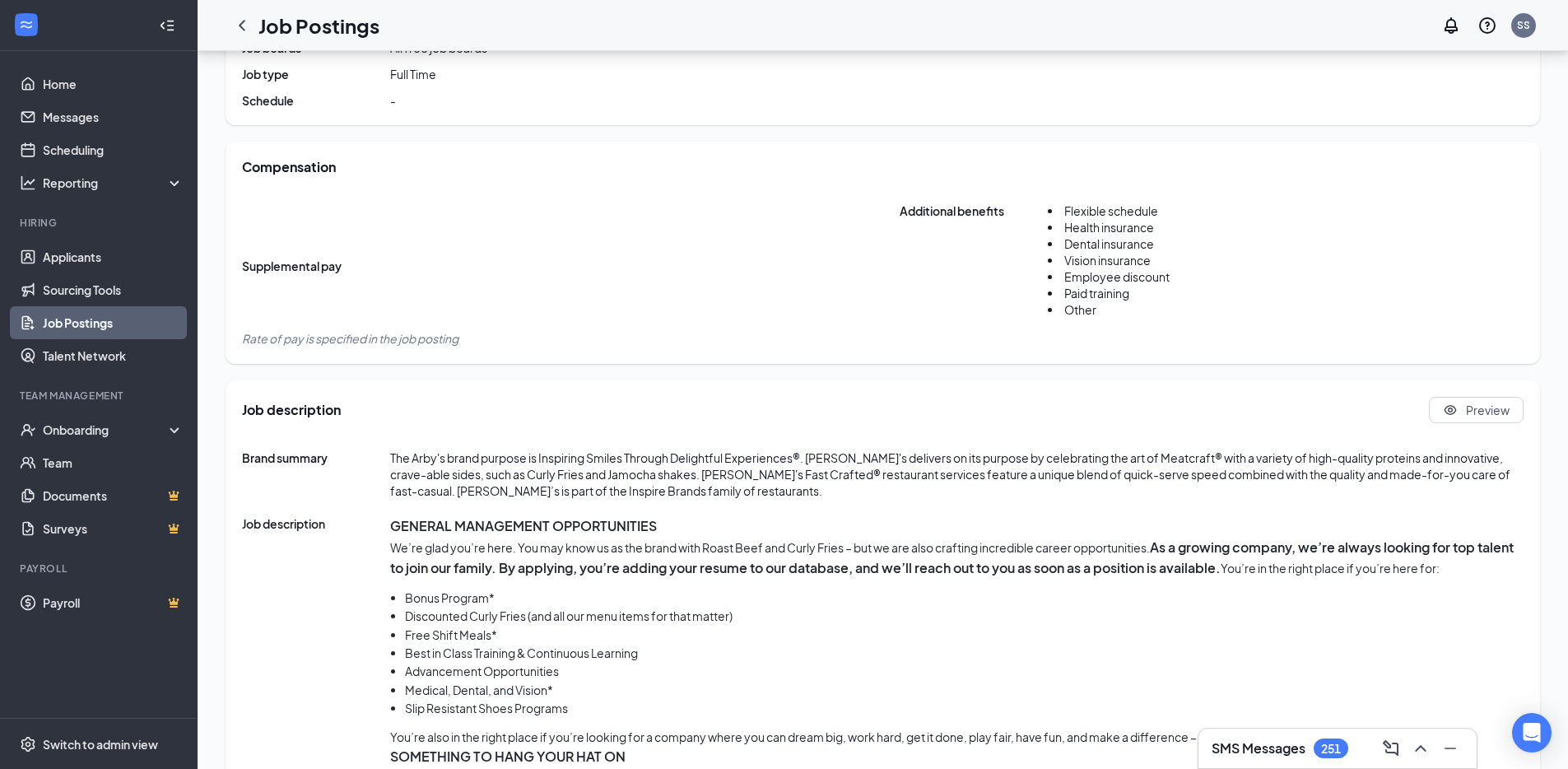
scroll to position [717, 0]
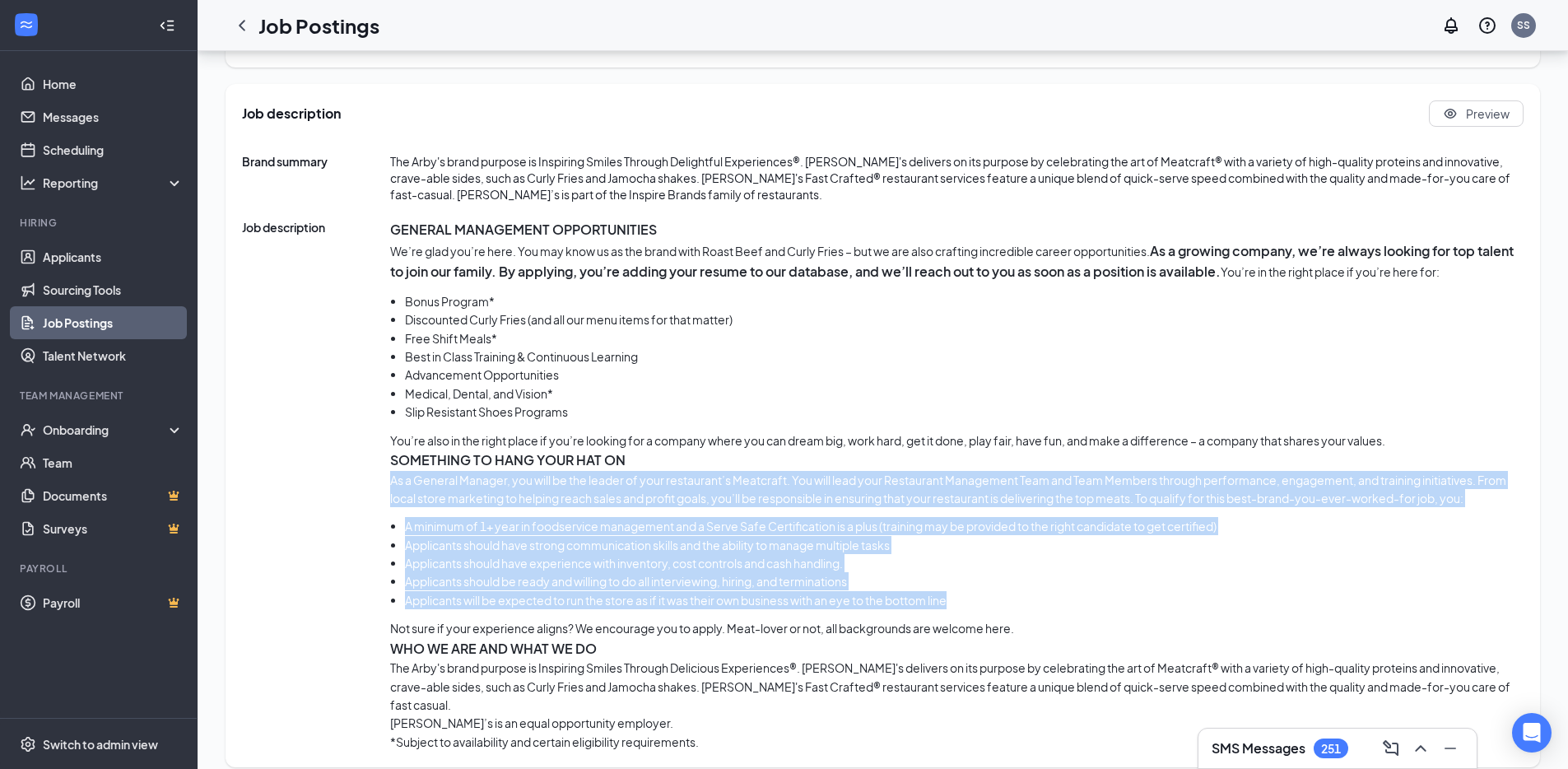
drag, startPoint x: 1015, startPoint y: 605, endPoint x: 391, endPoint y: 485, distance: 635.4
click at [391, 485] on div "GENERAL MANAGEMENT OPPORTUNITIES We’re glad you’re here. You may know us as the…" at bounding box center [957, 484] width 1134 height 532
copy div "As a General Manager, you will be the leader of your restaurant’s Meatcraft. Yo…"
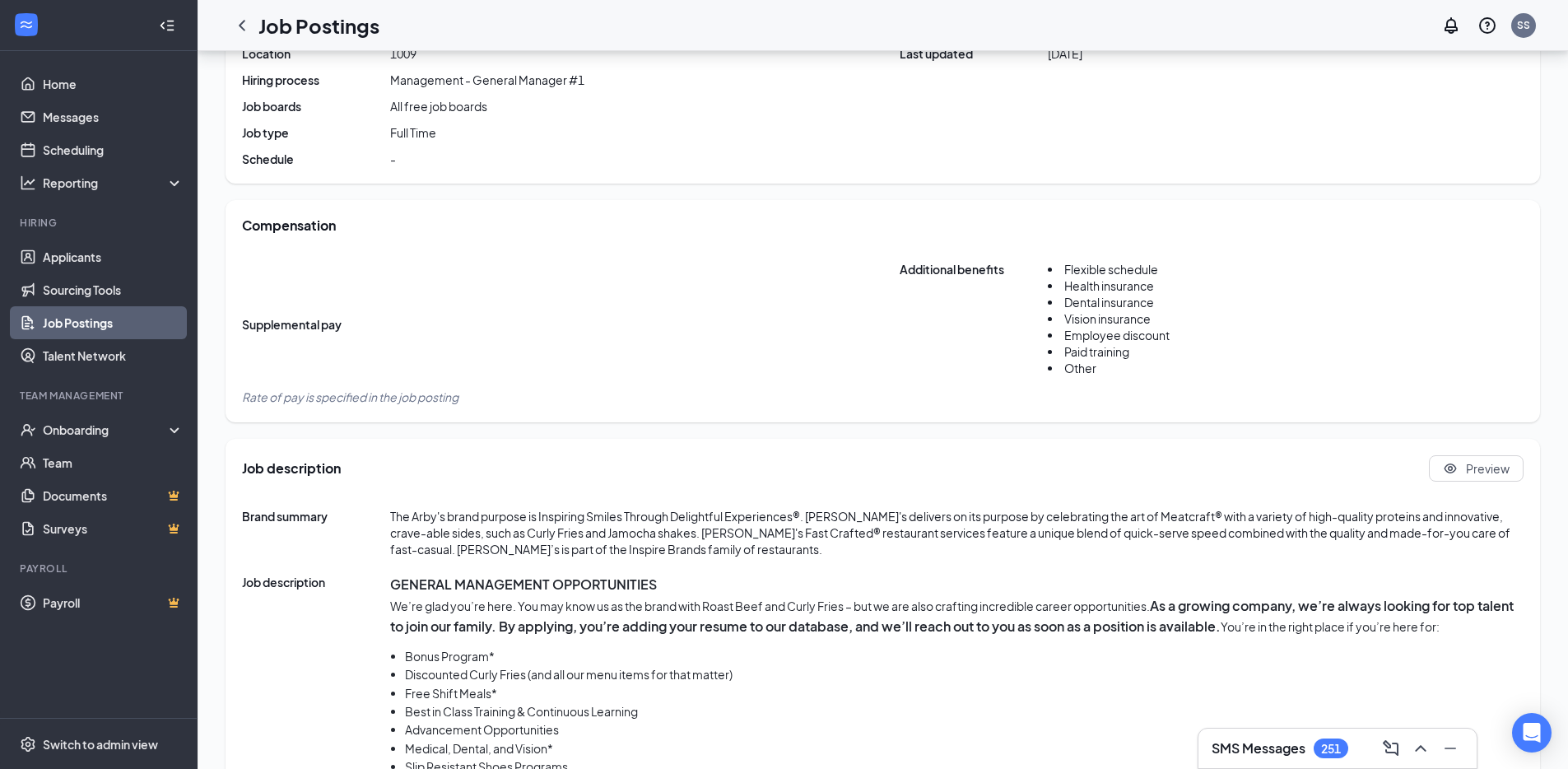
scroll to position [0, 0]
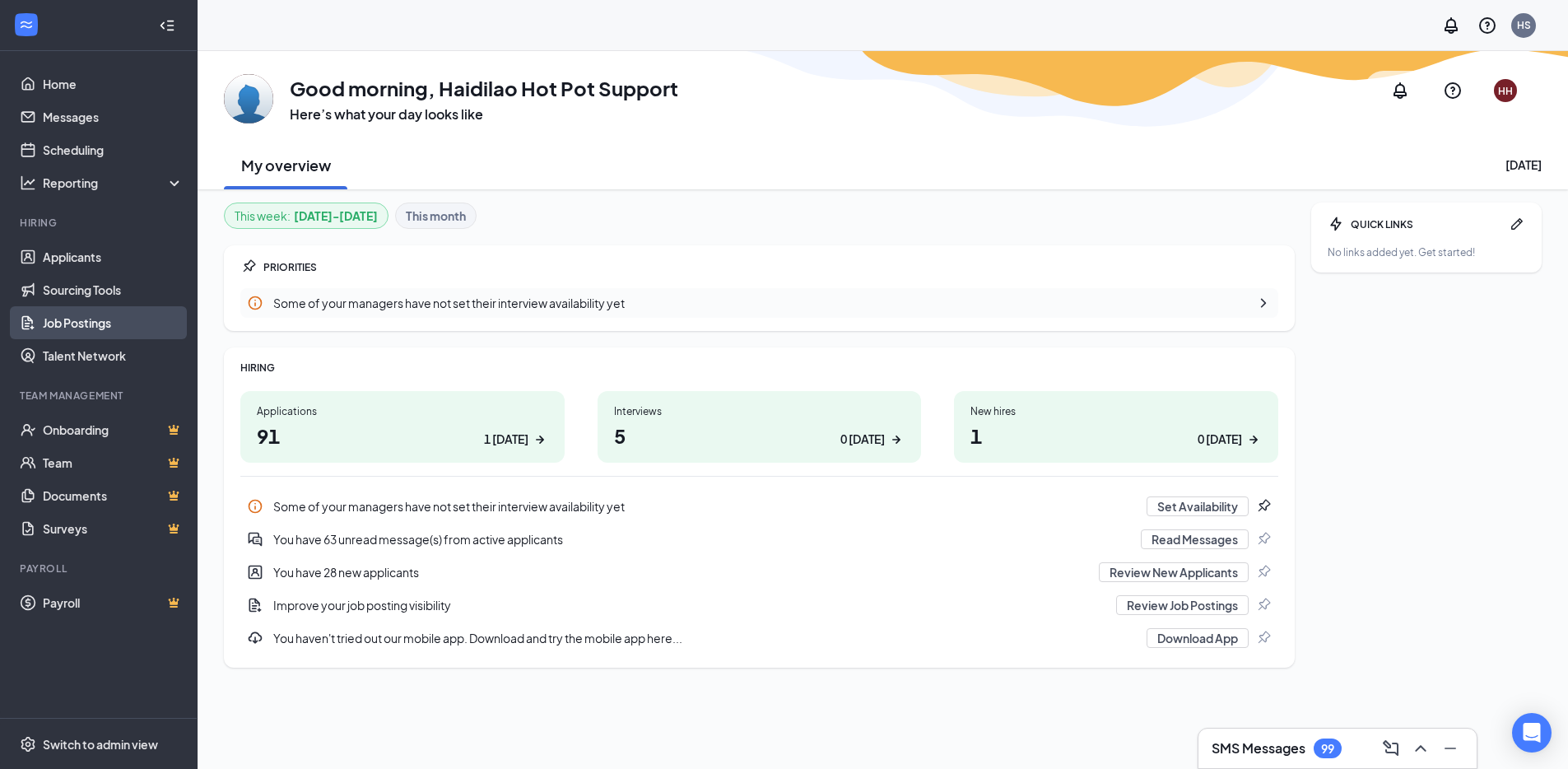
click at [98, 333] on link "Job Postings" at bounding box center [113, 323] width 141 height 33
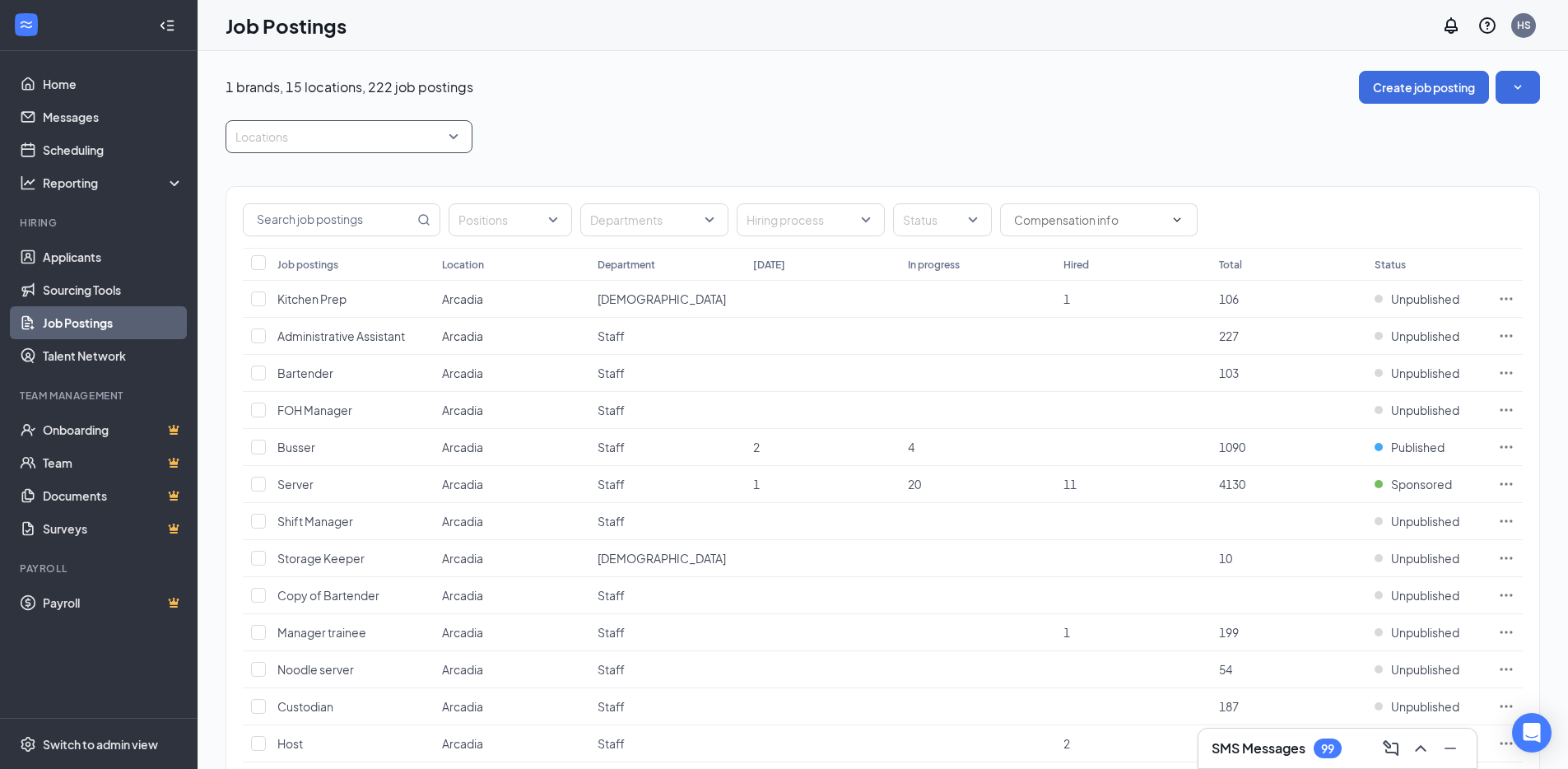
click at [429, 133] on div at bounding box center [341, 136] width 222 height 26
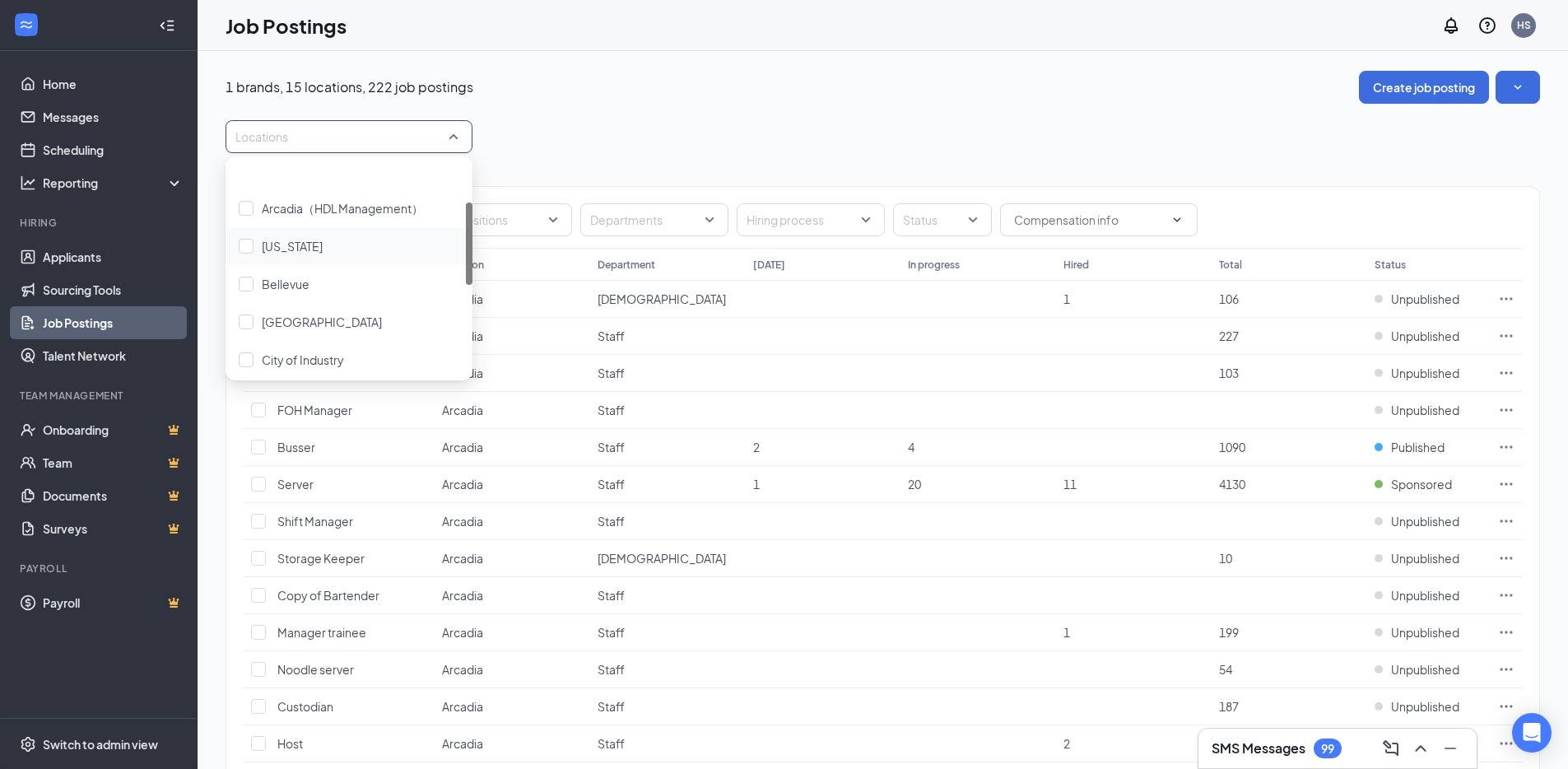
scroll to position [256, 0]
click at [364, 336] on div "Irvine" at bounding box center [349, 342] width 220 height 18
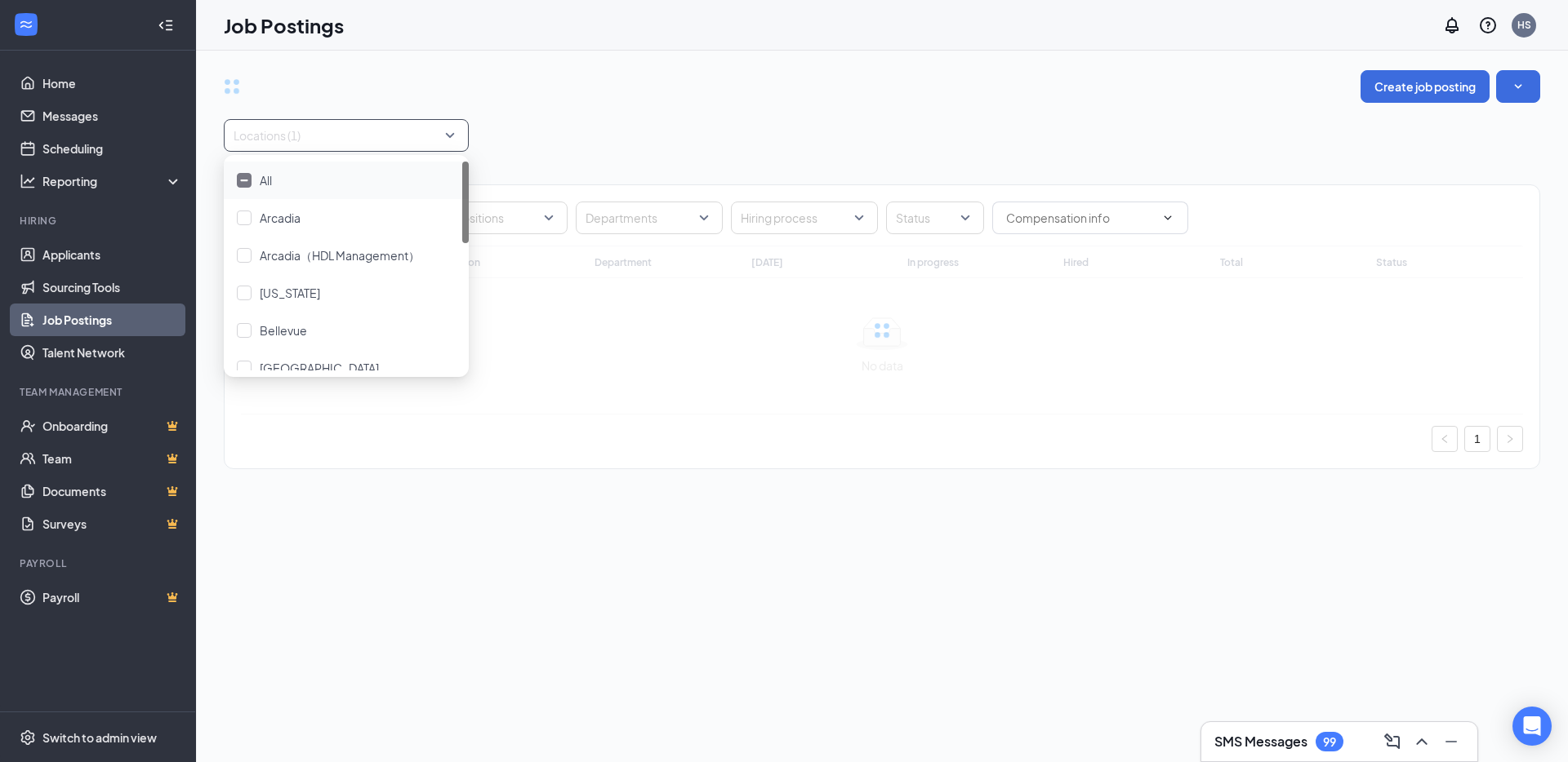
click at [725, 117] on div "Create job posting Locations (1) Positions Departments Hiring process Status Jo…" at bounding box center [882, 278] width 1316 height 415
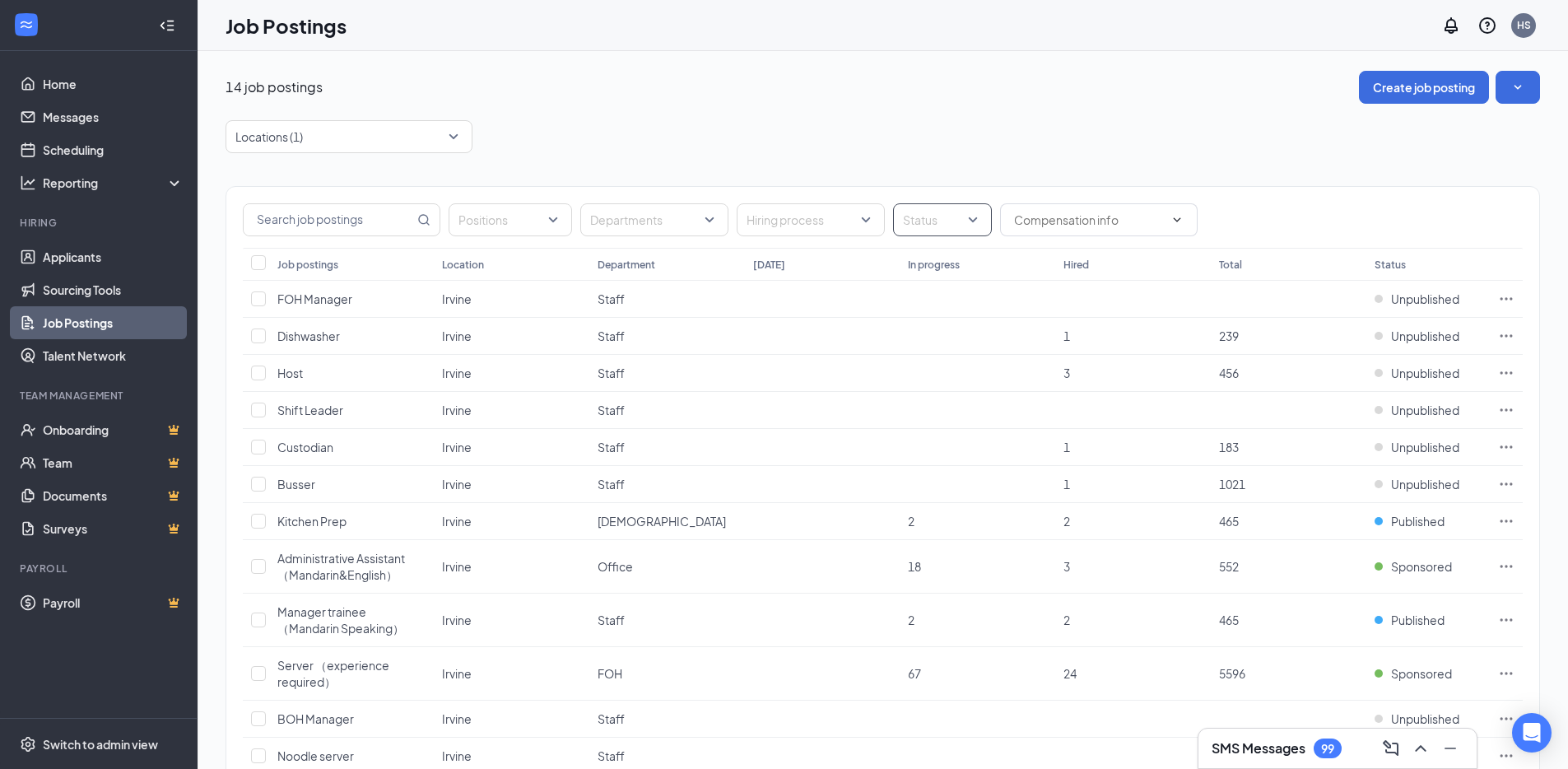
click at [948, 228] on div at bounding box center [935, 220] width 74 height 26
click at [975, 303] on span "Published" at bounding box center [956, 303] width 53 height 14
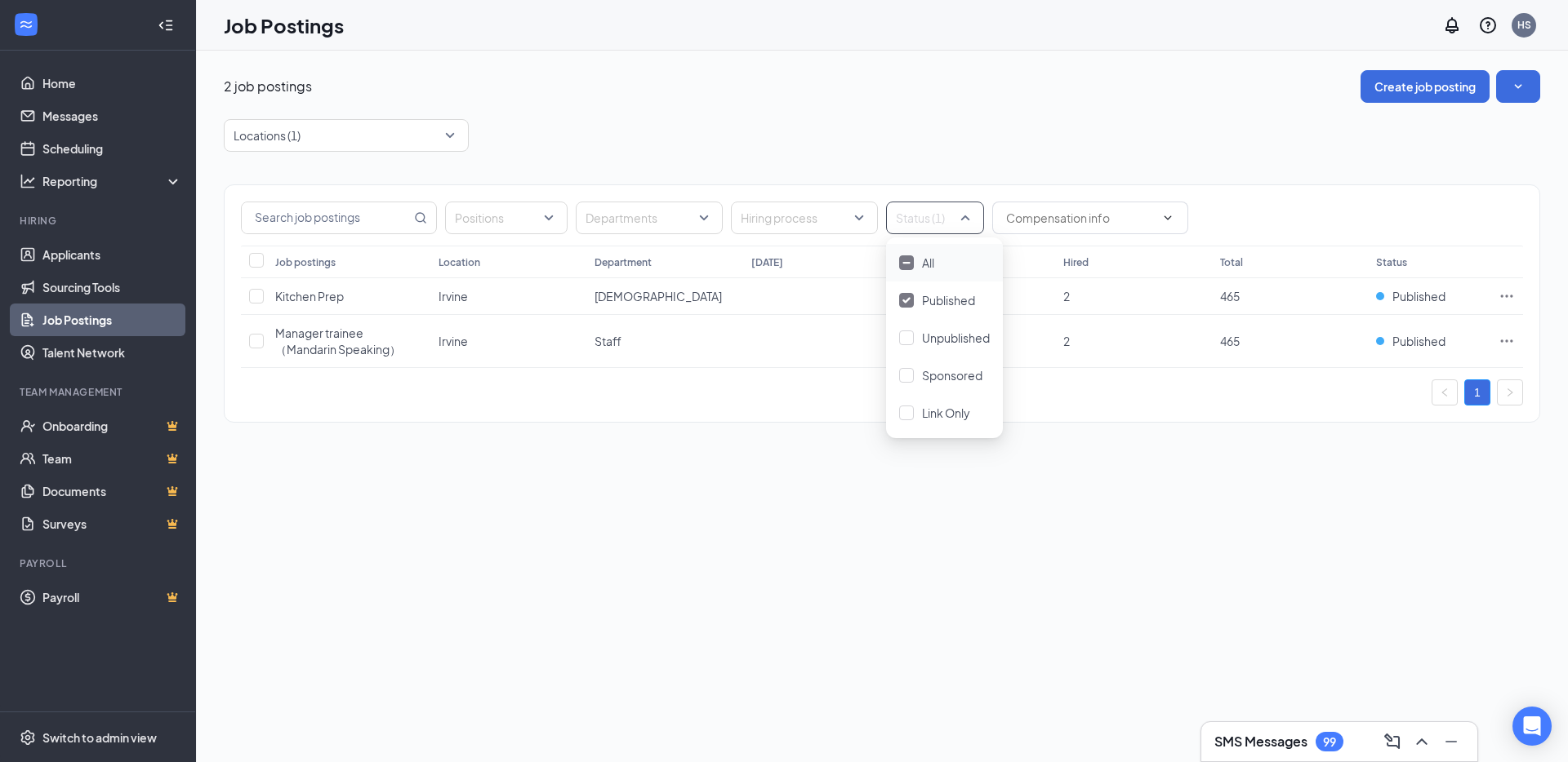
click at [967, 371] on span "Sponsored" at bounding box center [952, 375] width 60 height 14
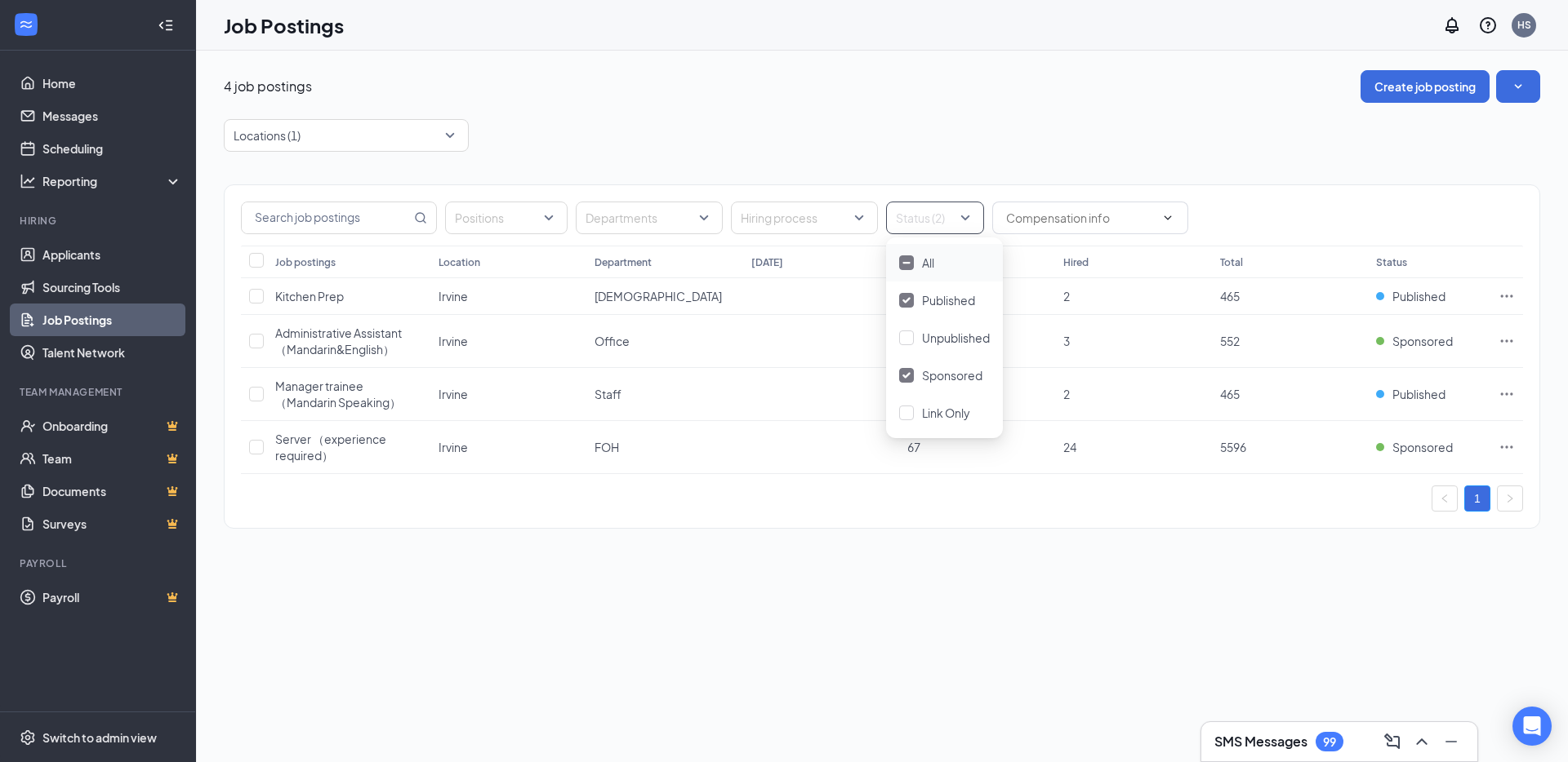
click at [1073, 150] on div "Locations (1)" at bounding box center [882, 135] width 1316 height 32
click at [356, 397] on span "Manager trainee （Mandarin Speaking）" at bounding box center [338, 394] width 125 height 31
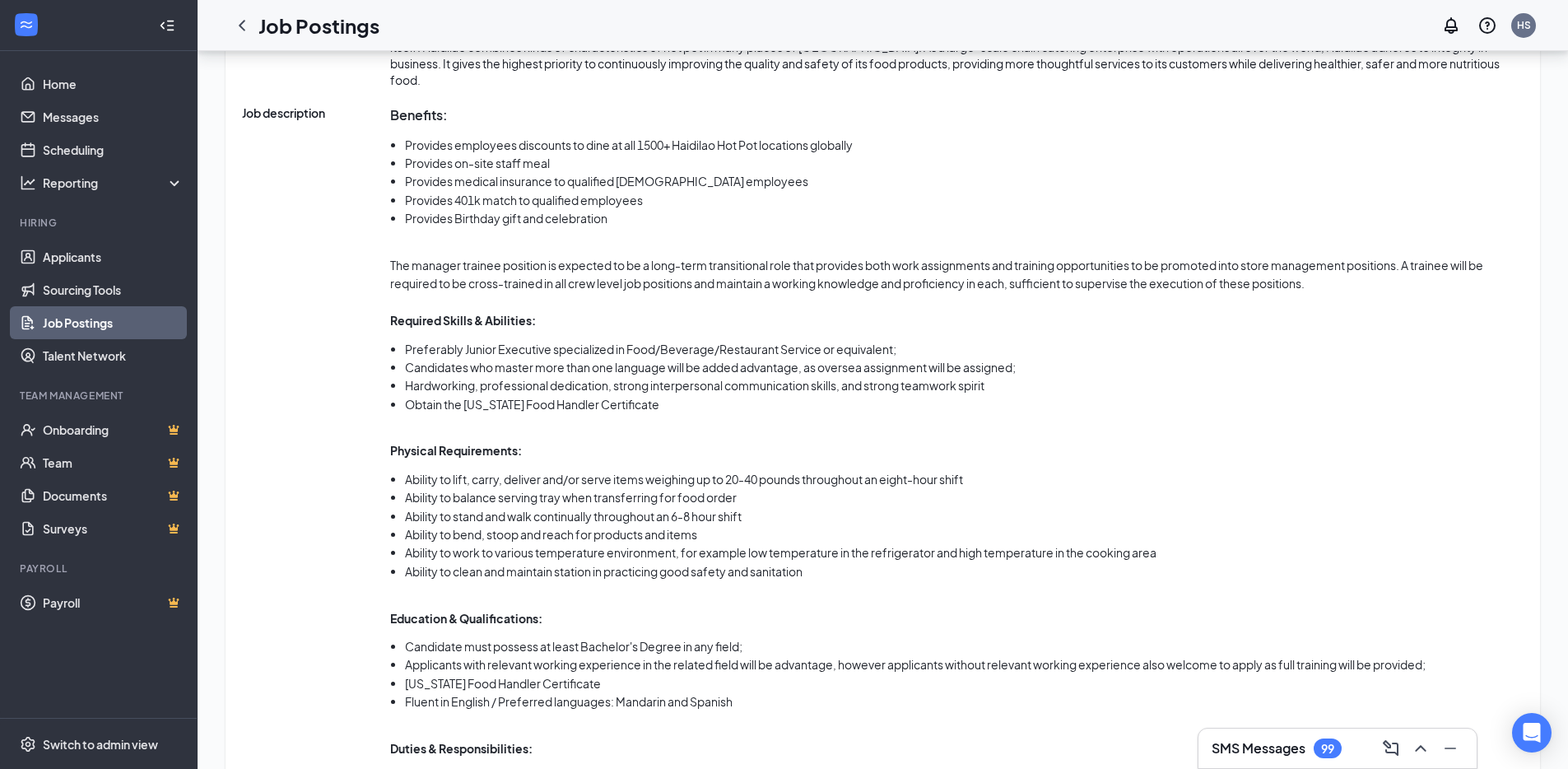
scroll to position [773, 0]
click at [471, 292] on p at bounding box center [957, 301] width 1134 height 18
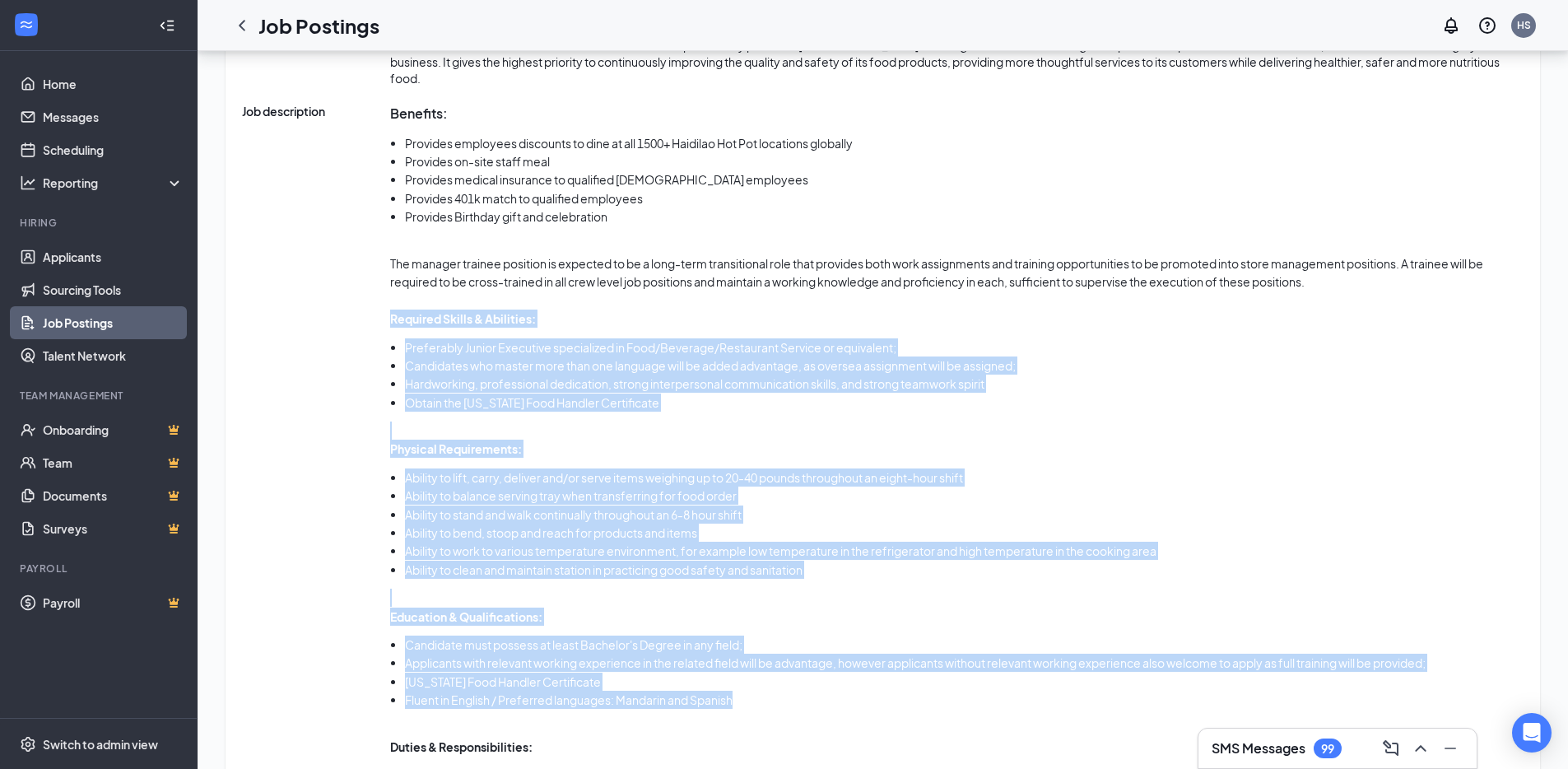
drag, startPoint x: 390, startPoint y: 305, endPoint x: 793, endPoint y: 670, distance: 543.7
click at [789, 682] on div "Benefits: Provides employees discounts to dine at all 1500+ Haidilao Hot Pot lo…" at bounding box center [957, 527] width 1134 height 848
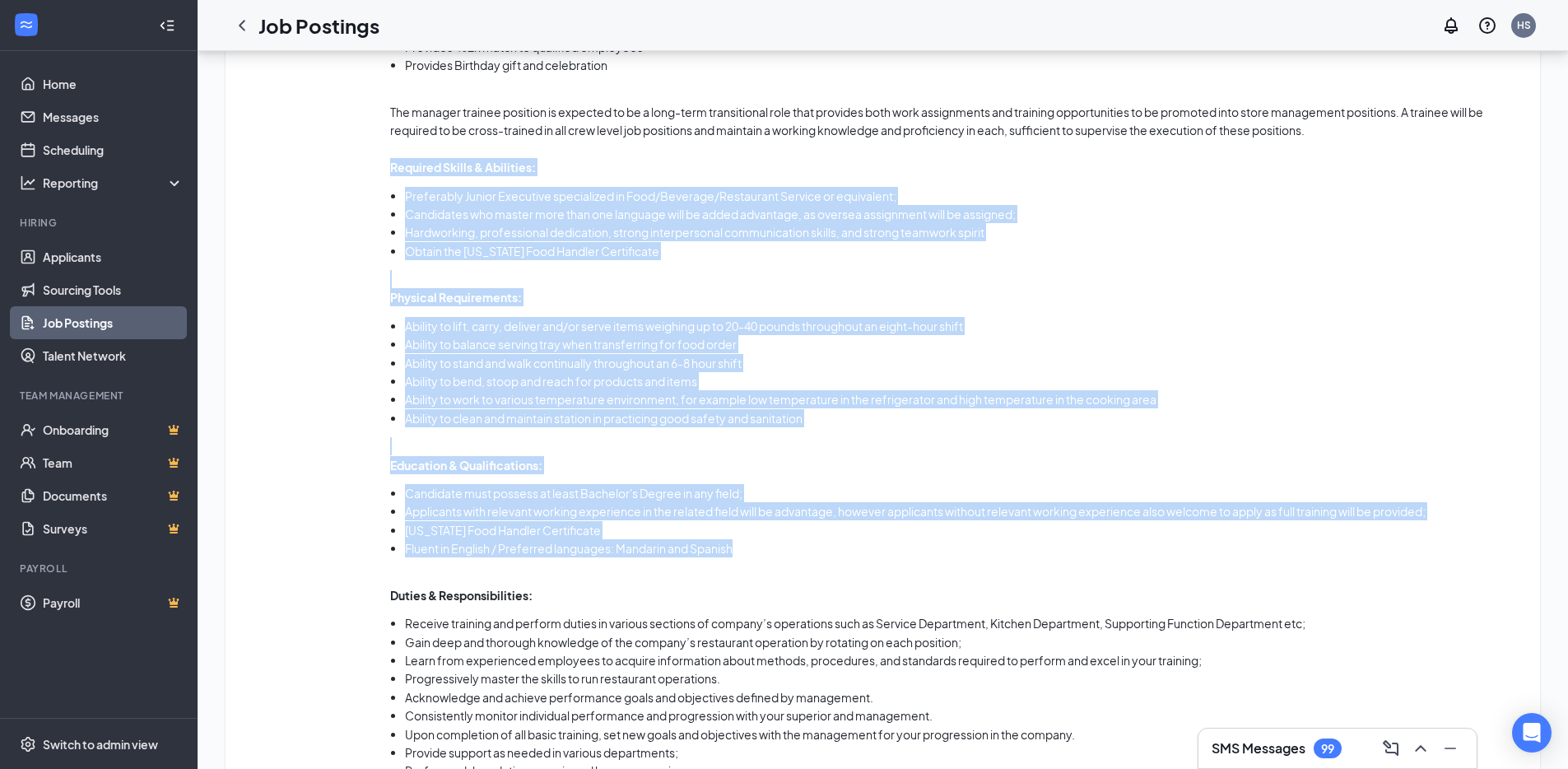
scroll to position [979, 0]
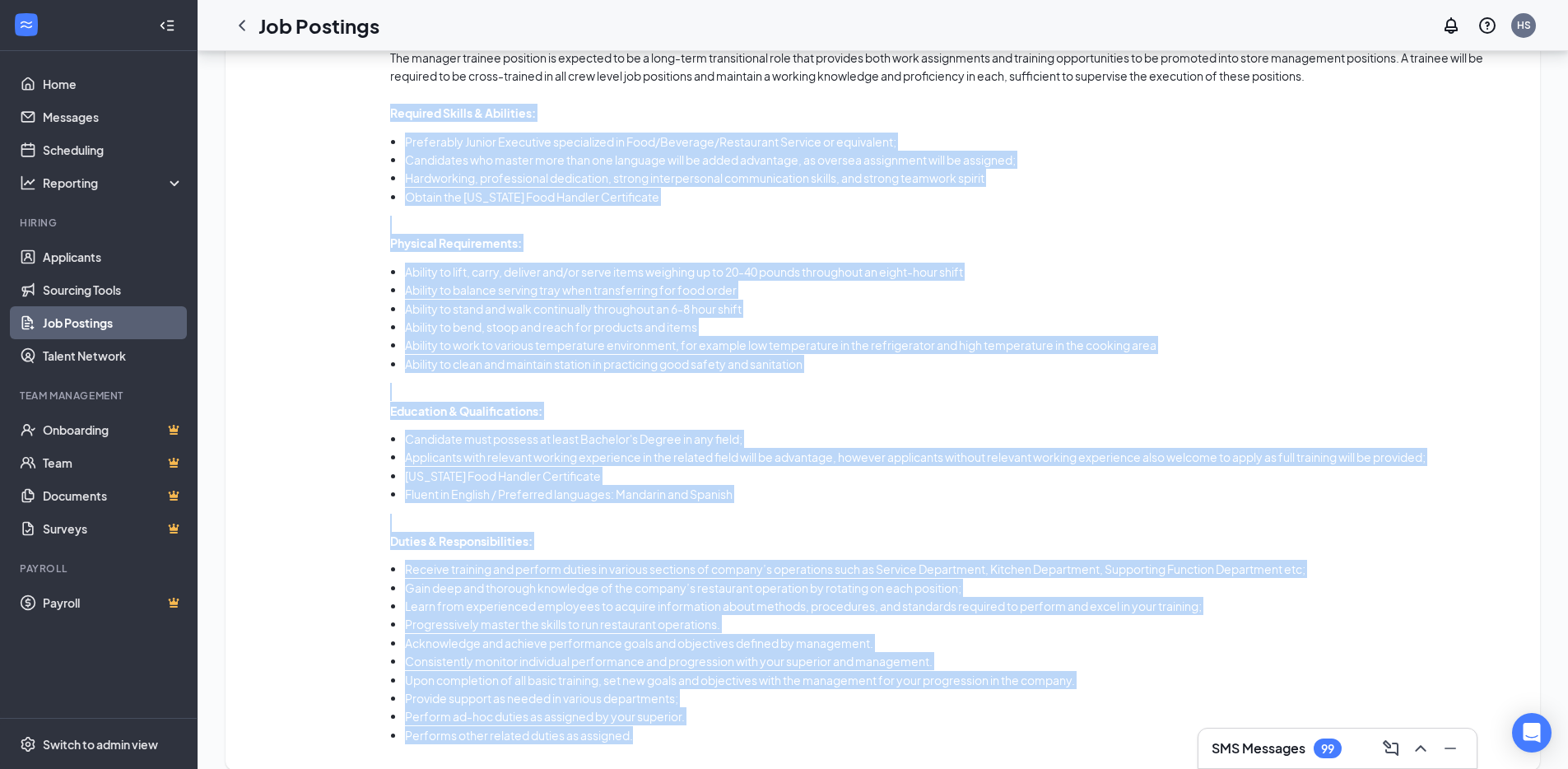
click at [667, 727] on li "Performs other related duties as assigned." at bounding box center [964, 736] width 1119 height 18
copy div "Required Skills & Abilities: Preferably Junior Executive specialized in Food/Be…"
